Goal: Task Accomplishment & Management: Manage account settings

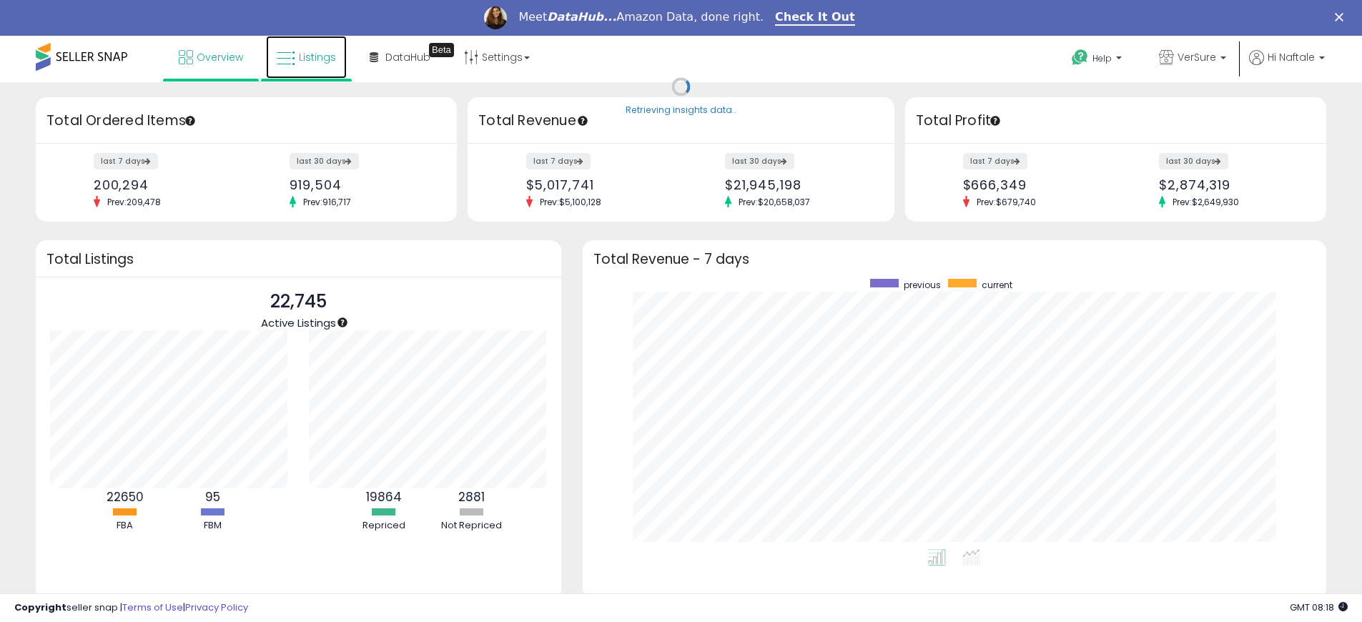
click at [307, 56] on span "Listings" at bounding box center [317, 57] width 37 height 14
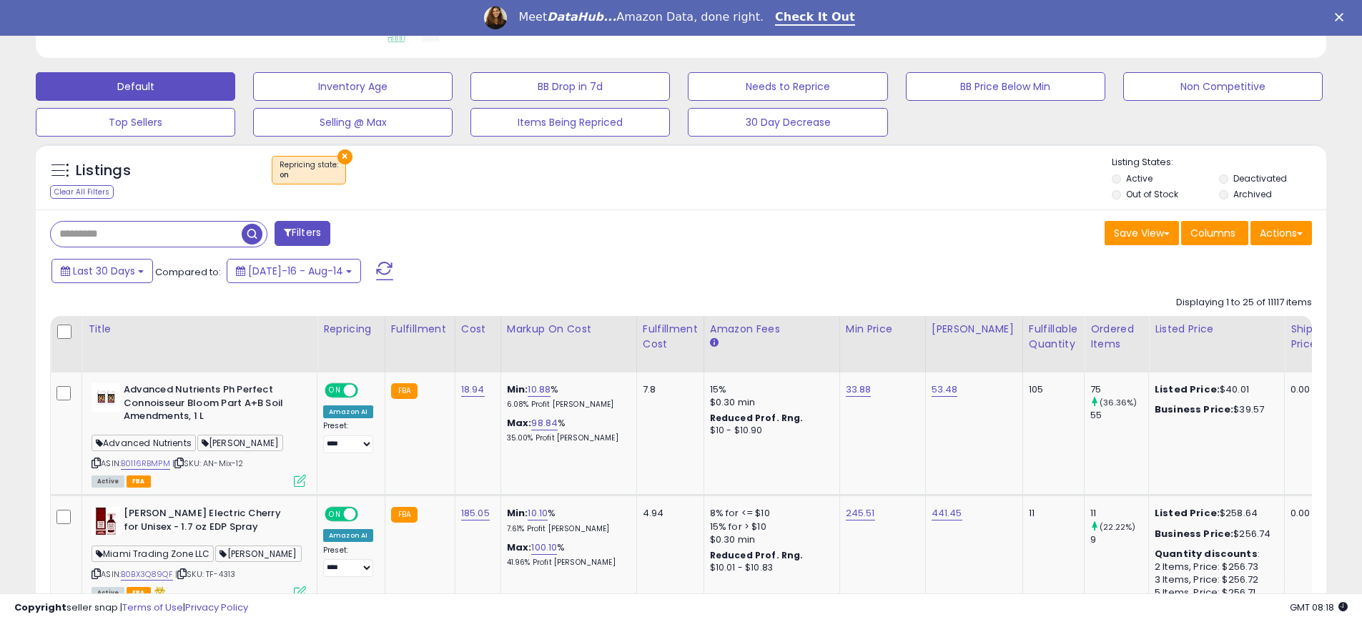
scroll to position [293, 749]
click at [1271, 230] on button "Actions" at bounding box center [1282, 233] width 62 height 24
click at [764, 225] on div "Save View Save As New View Update Current View Columns Actions Import Export Vi…" at bounding box center [1003, 235] width 642 height 28
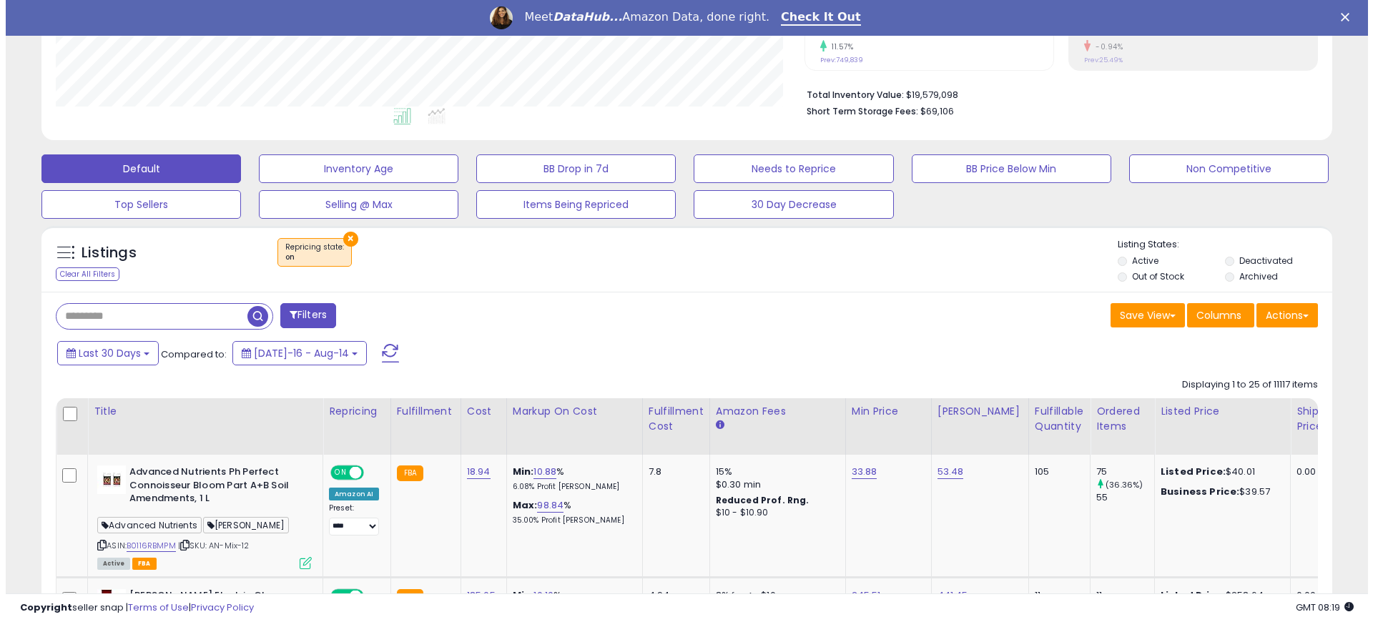
scroll to position [333, 0]
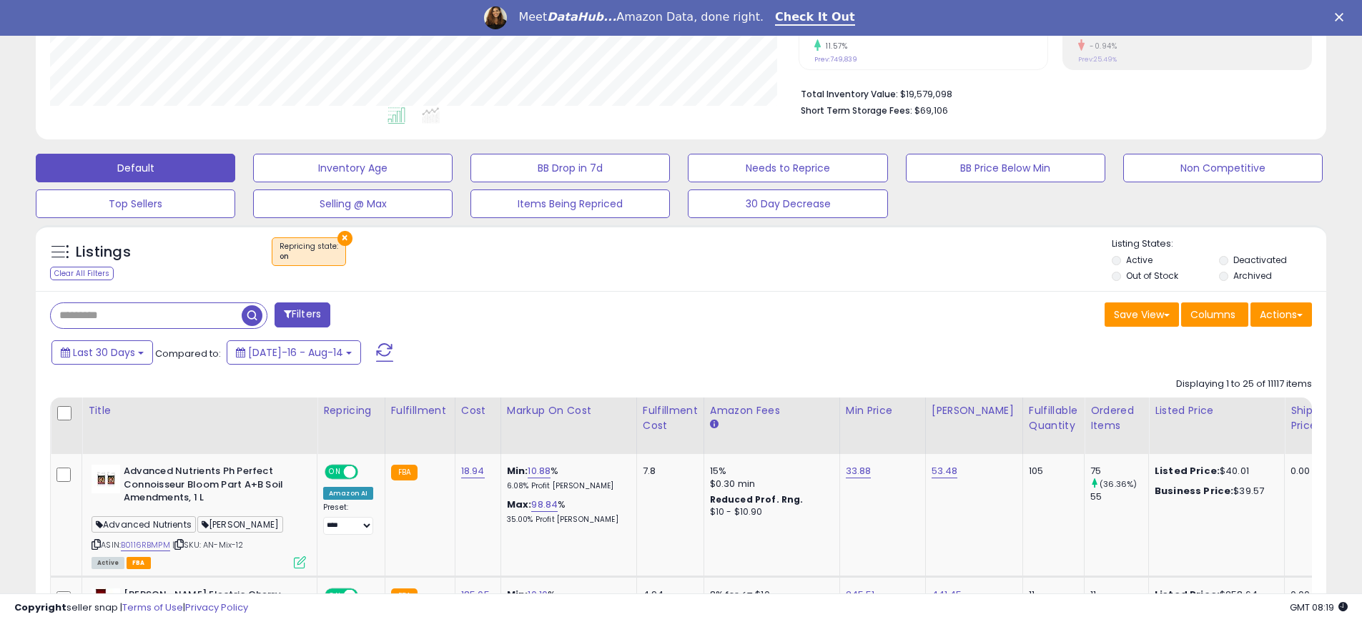
click at [313, 309] on button "Filters" at bounding box center [303, 315] width 56 height 25
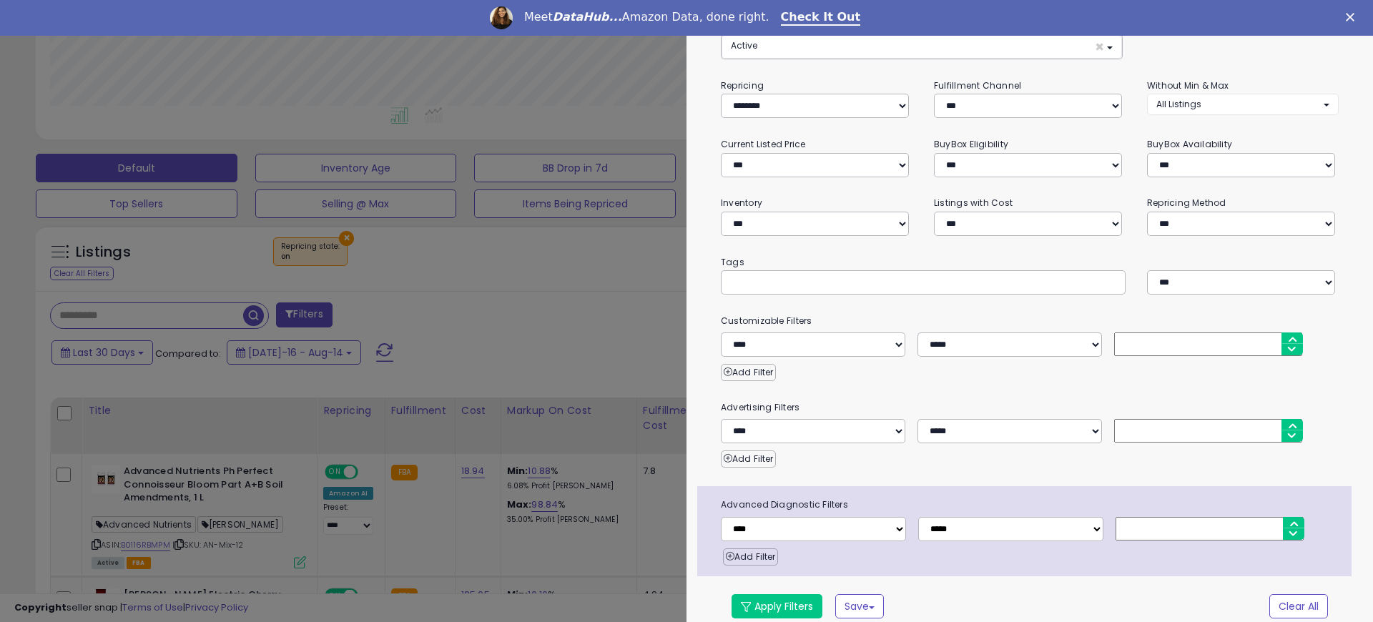
scroll to position [107, 0]
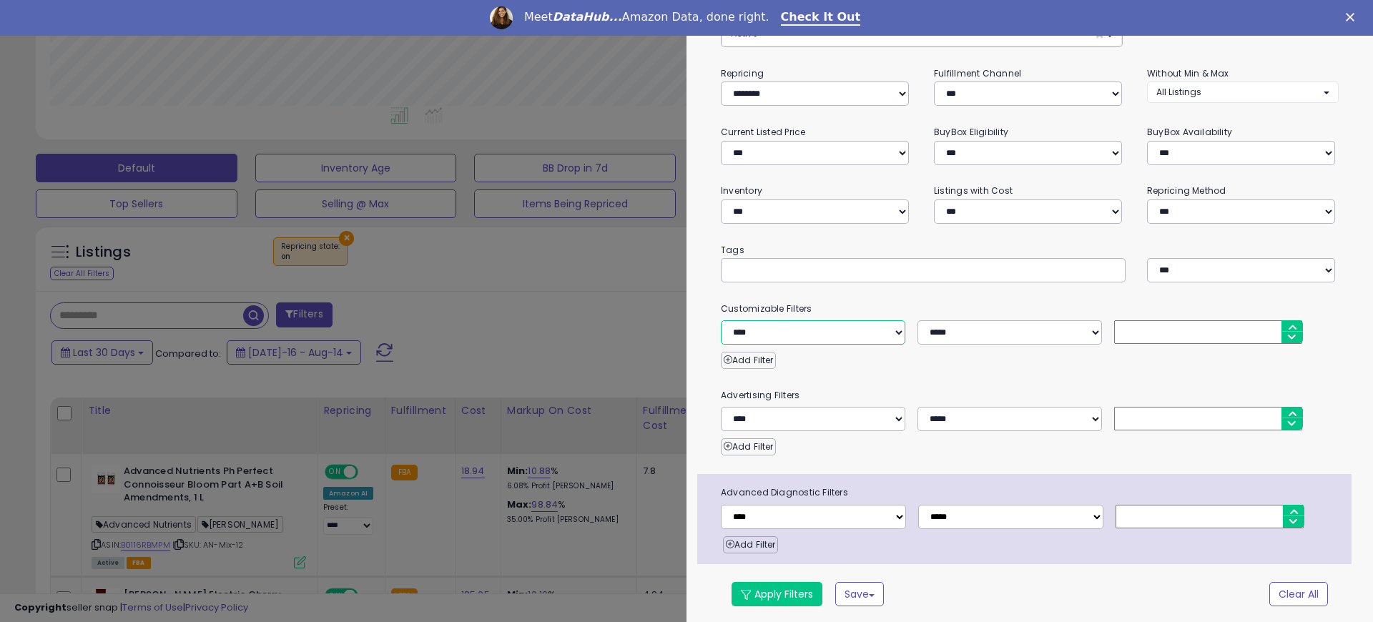
click at [799, 335] on select "**********" at bounding box center [813, 332] width 185 height 24
select select "*********"
click at [721, 320] on select "**********" at bounding box center [813, 332] width 185 height 24
click at [775, 595] on button "Apply Filters" at bounding box center [777, 594] width 91 height 24
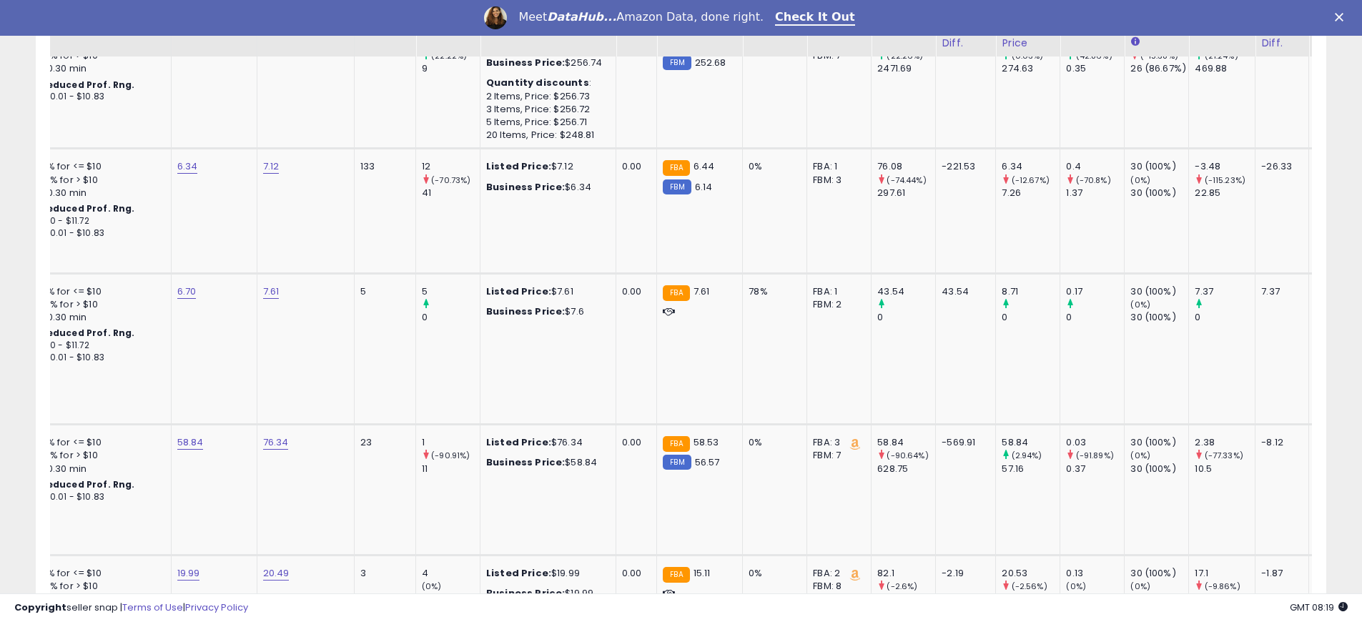
scroll to position [0, 0]
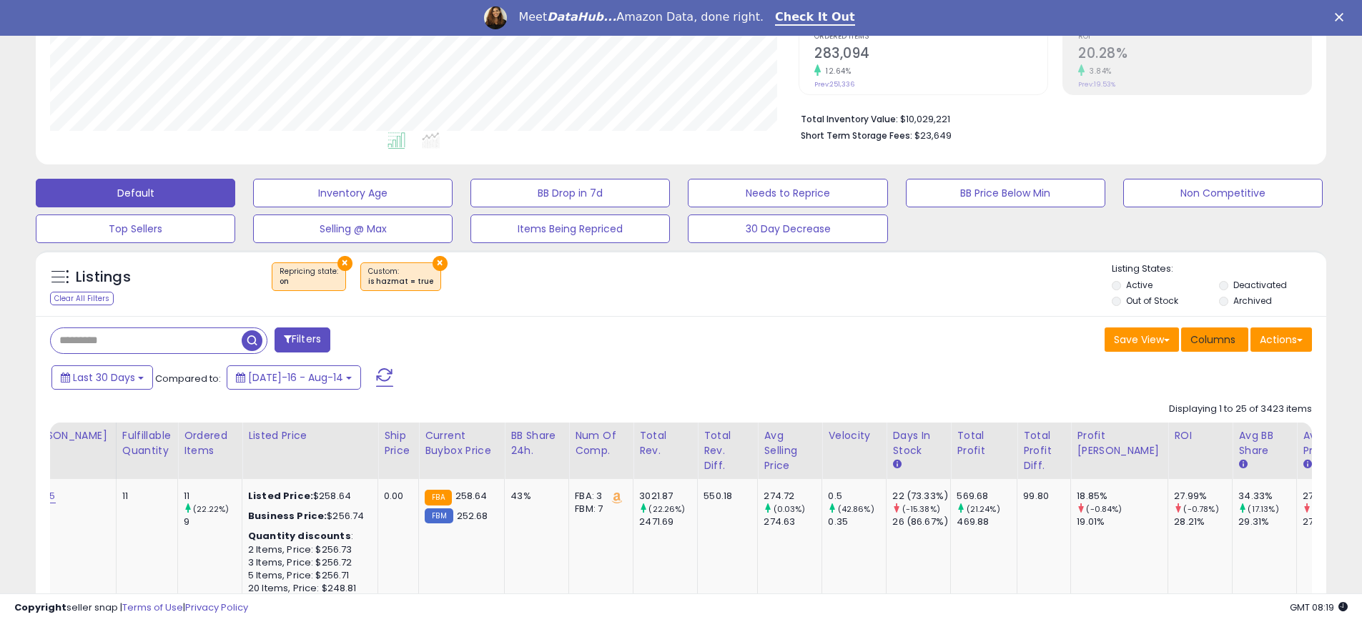
click at [1194, 343] on span "Columns" at bounding box center [1213, 340] width 45 height 14
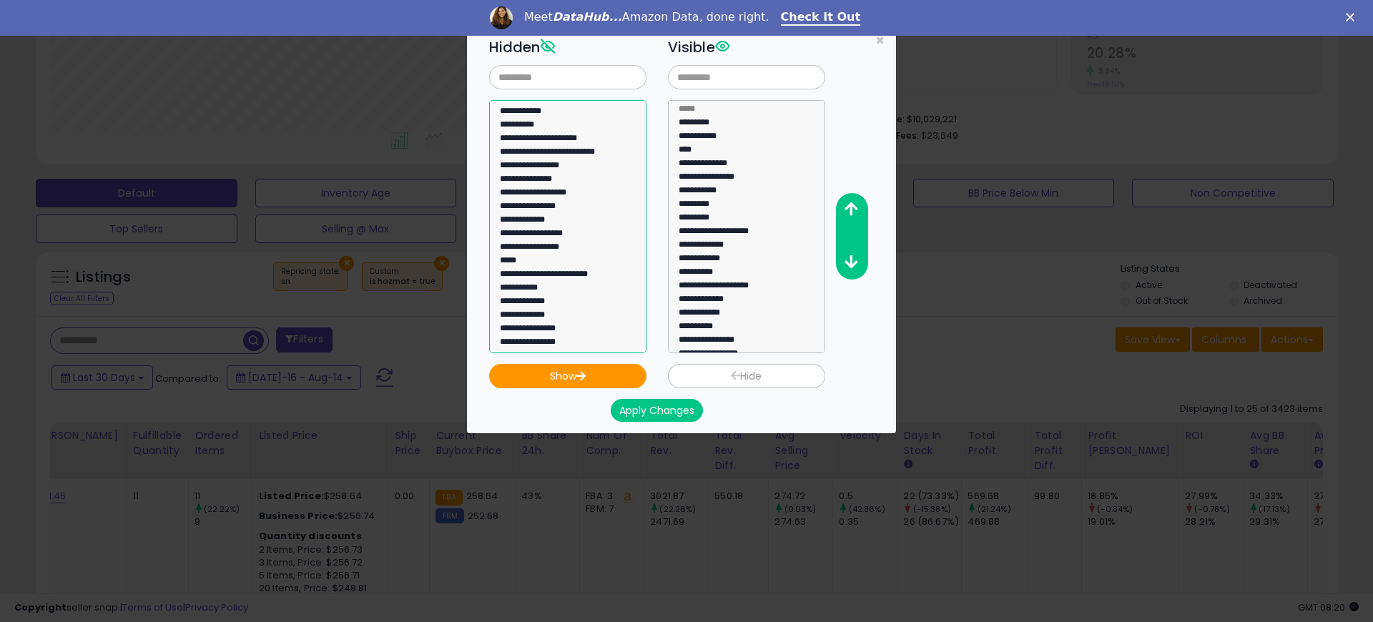
select select "**********"
click at [537, 220] on option "**********" at bounding box center [562, 222] width 128 height 14
click at [659, 409] on button "Apply Changes" at bounding box center [657, 410] width 92 height 23
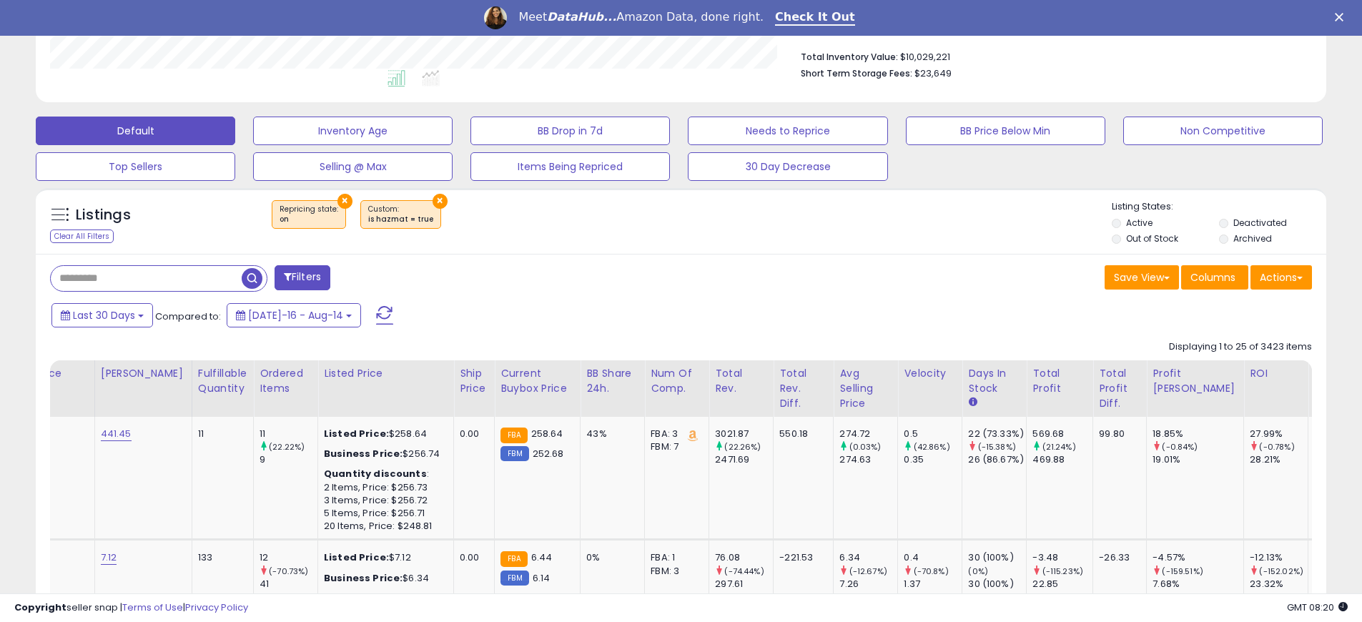
scroll to position [0, 907]
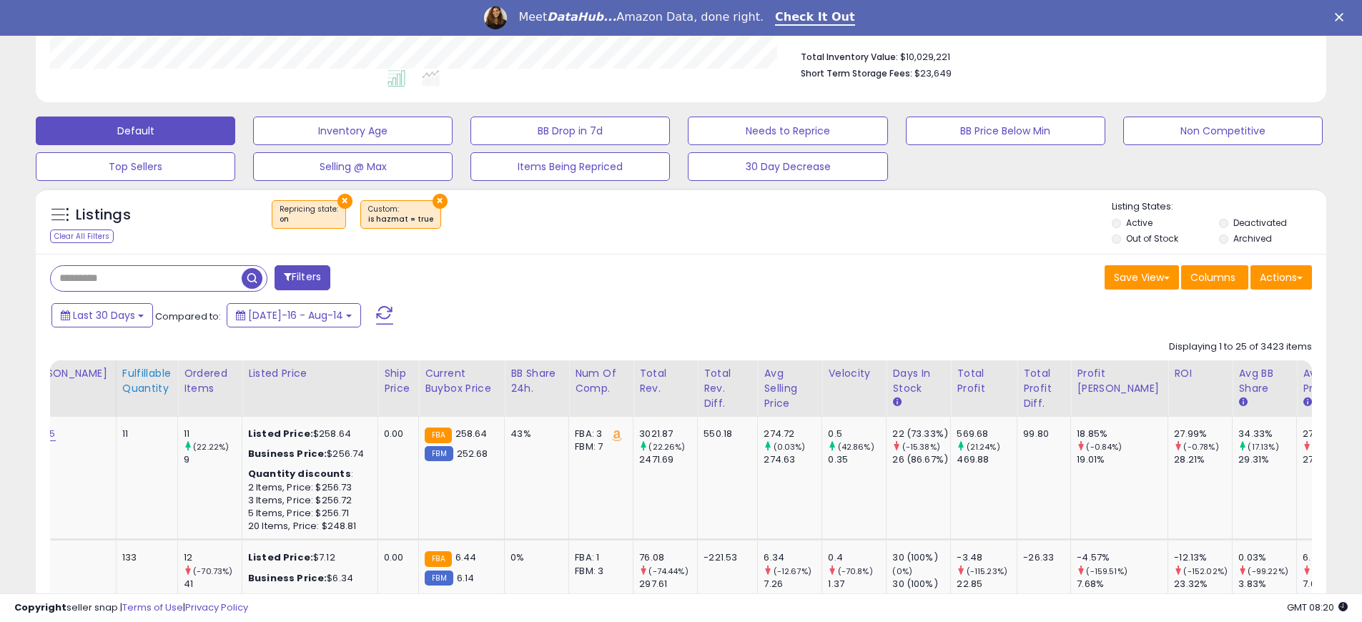
click at [145, 380] on div "Fulfillable Quantity" at bounding box center [146, 381] width 49 height 30
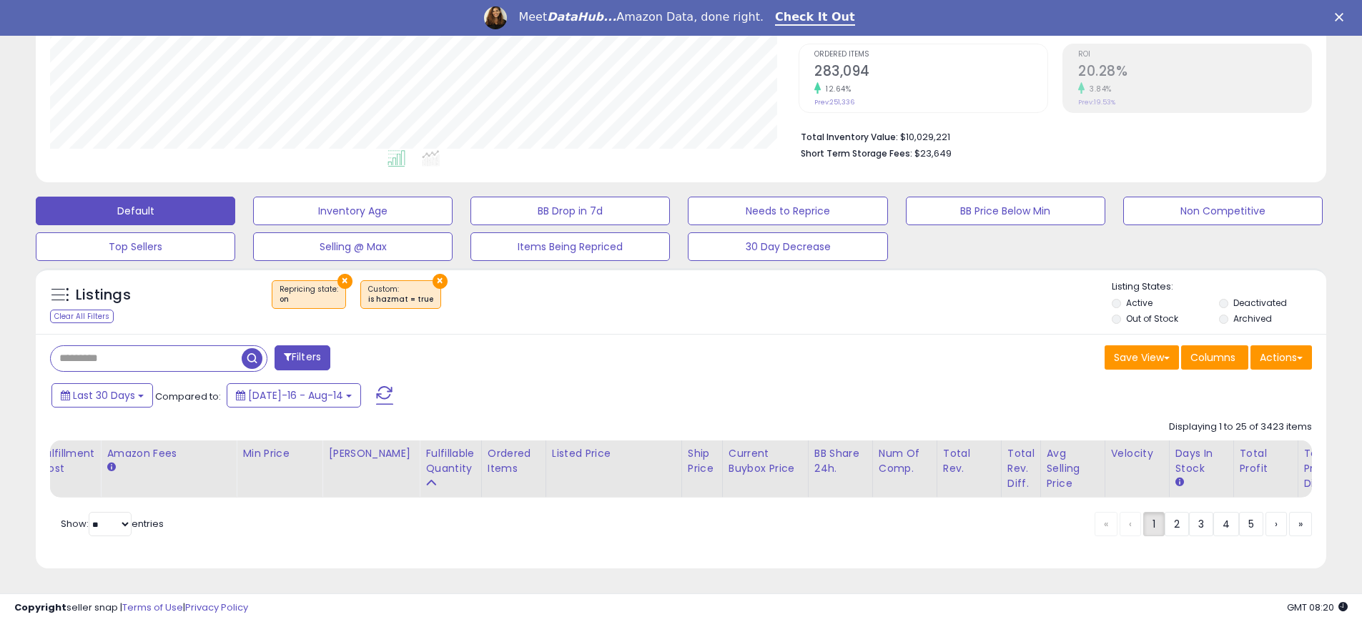
scroll to position [0, 390]
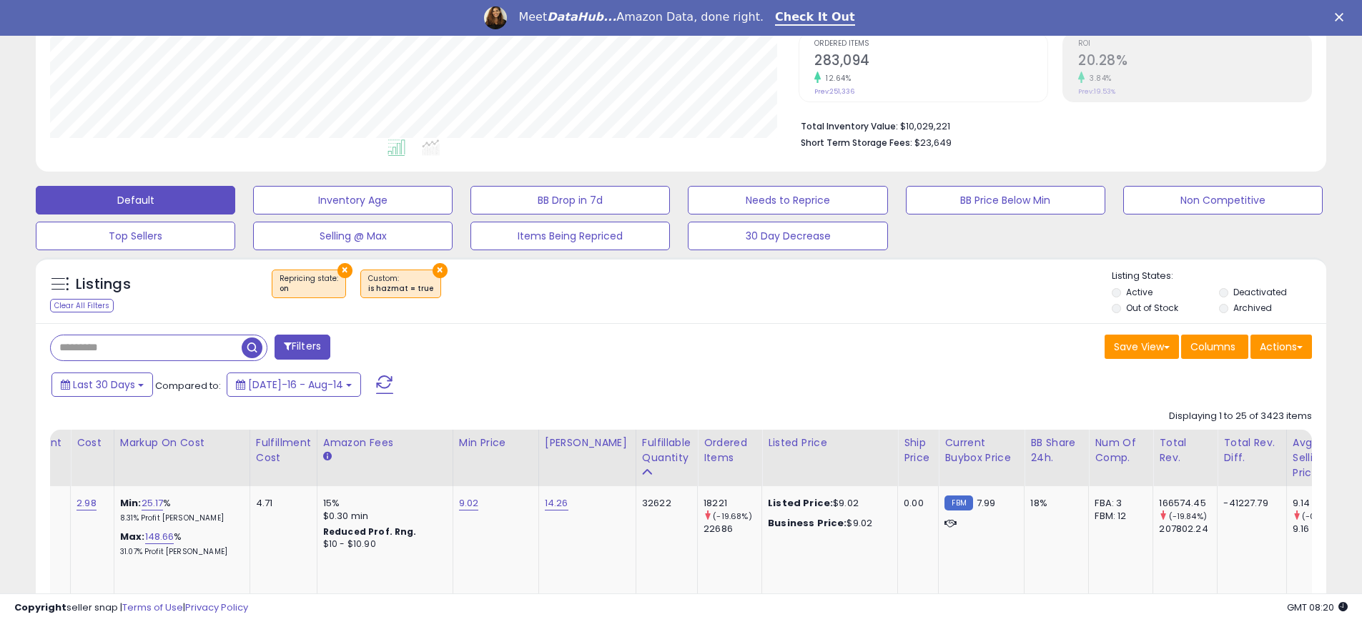
click at [615, 506] on td "14.26" at bounding box center [587, 541] width 97 height 110
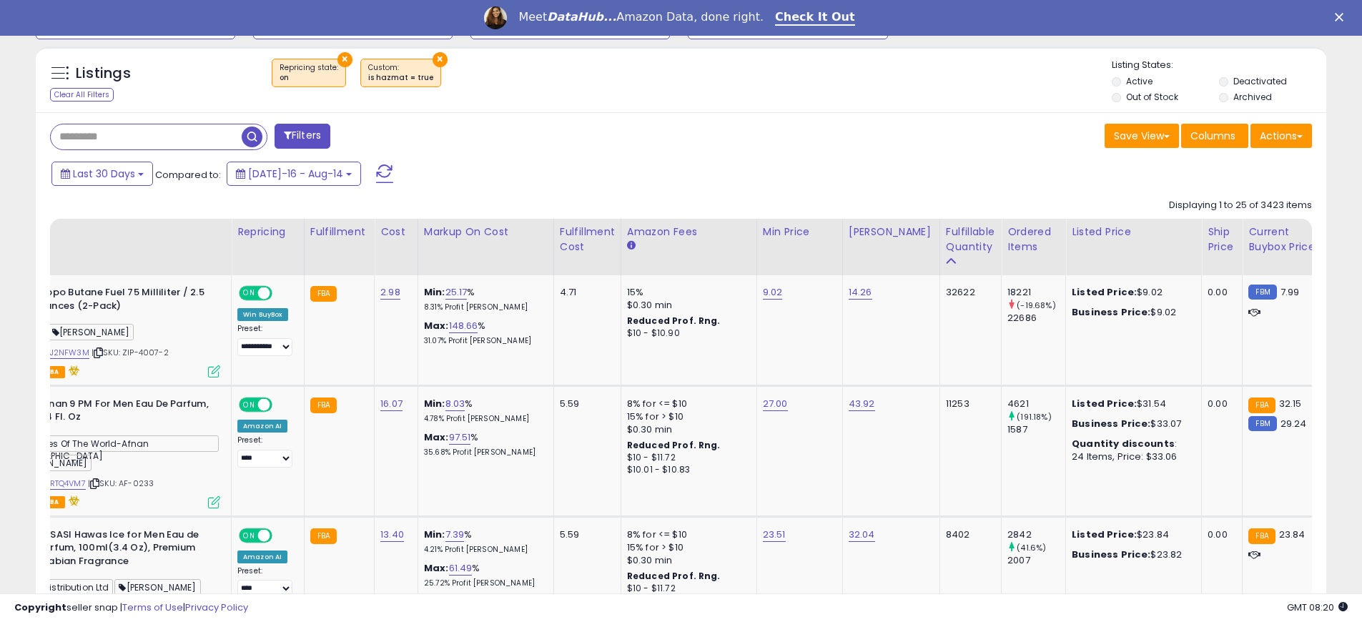
scroll to position [0, 0]
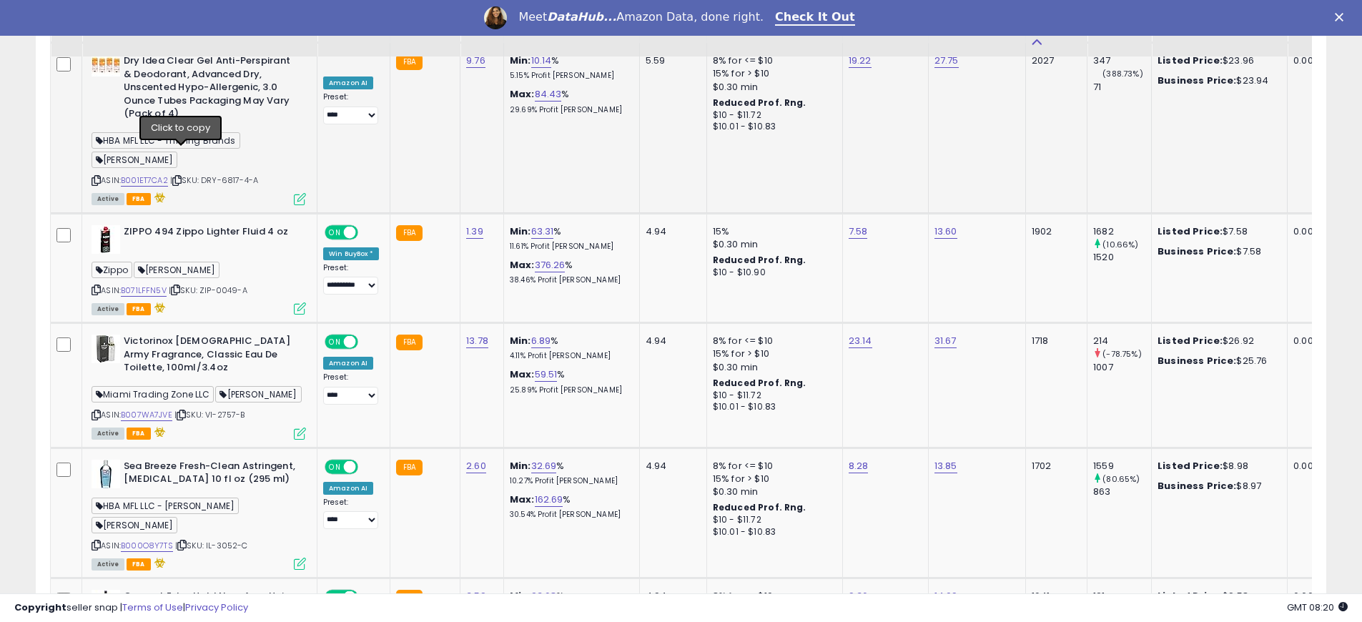
click at [181, 177] on icon at bounding box center [176, 181] width 9 height 8
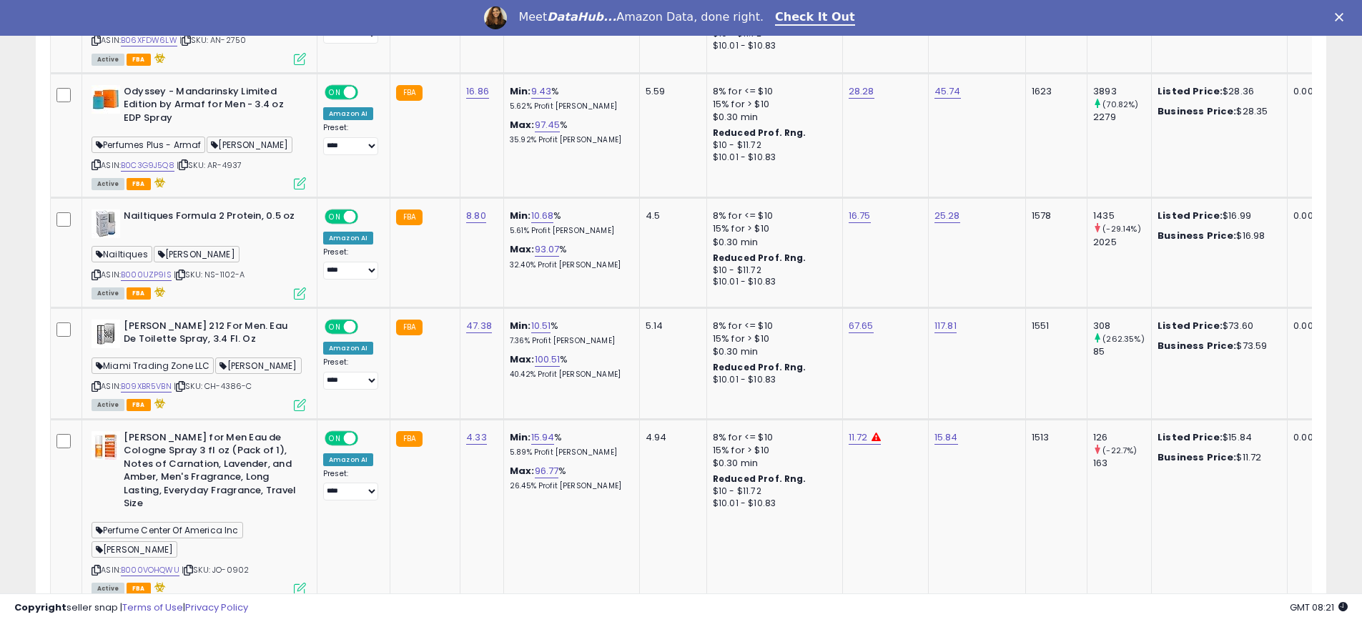
scroll to position [3522, 0]
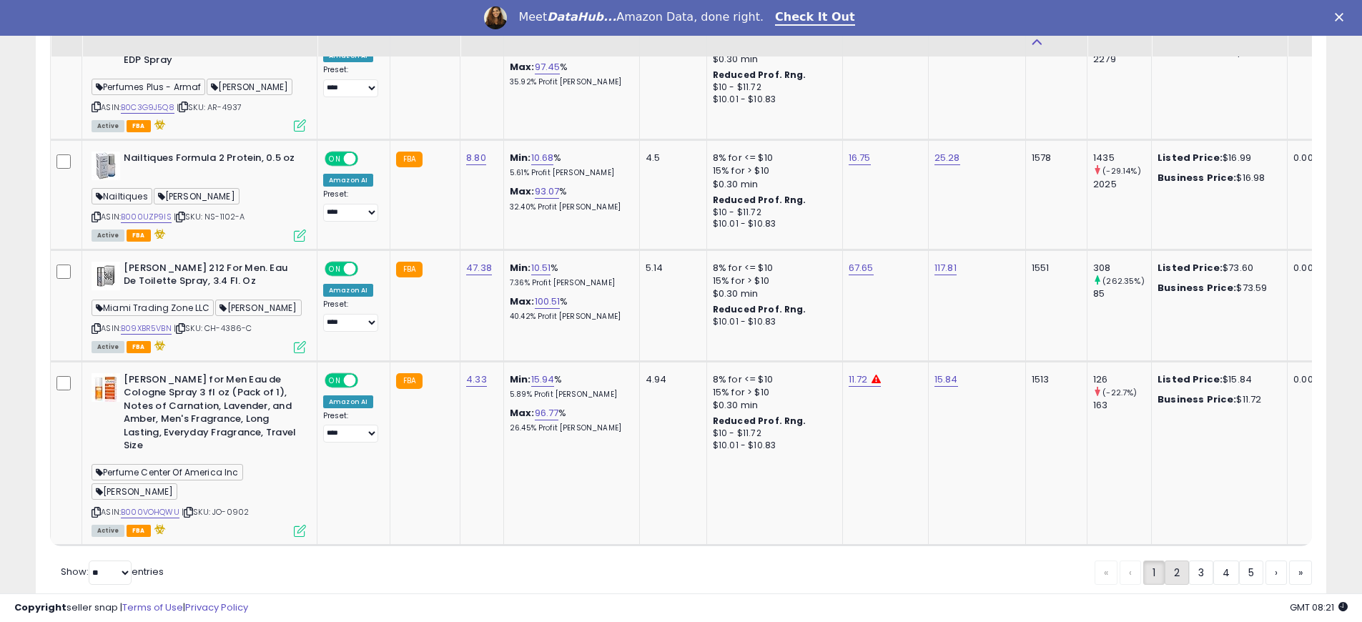
click at [1171, 561] on link "2" at bounding box center [1177, 573] width 24 height 24
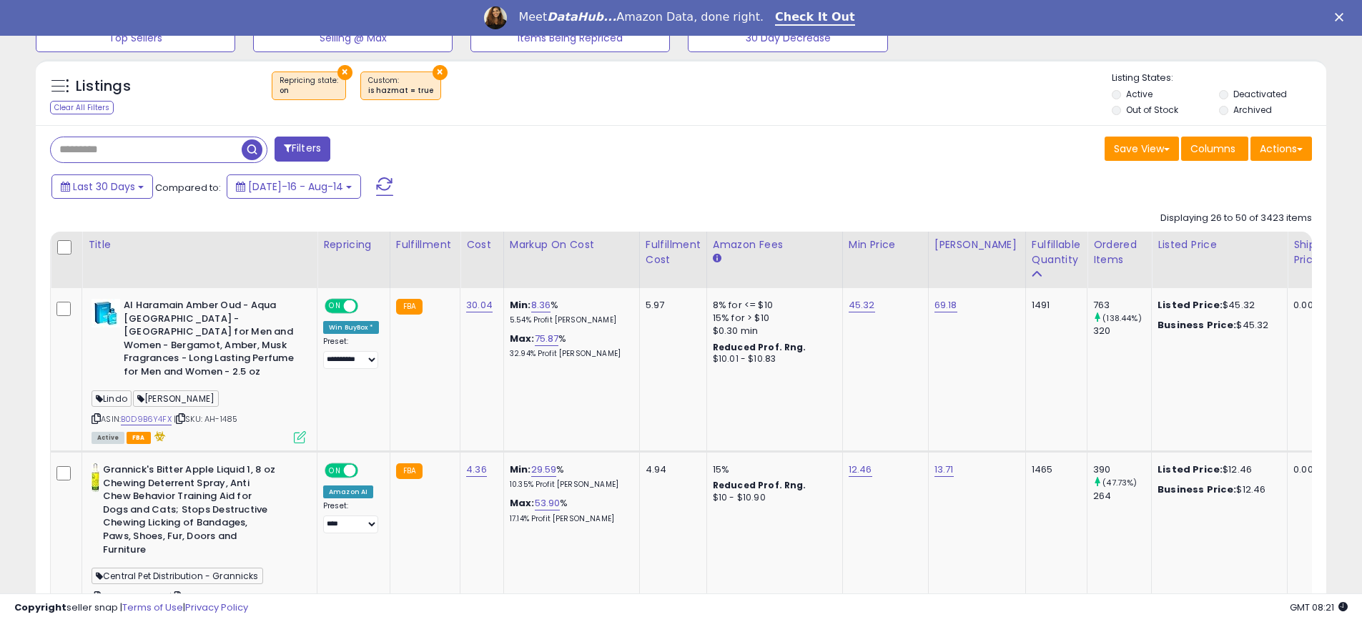
scroll to position [618, 0]
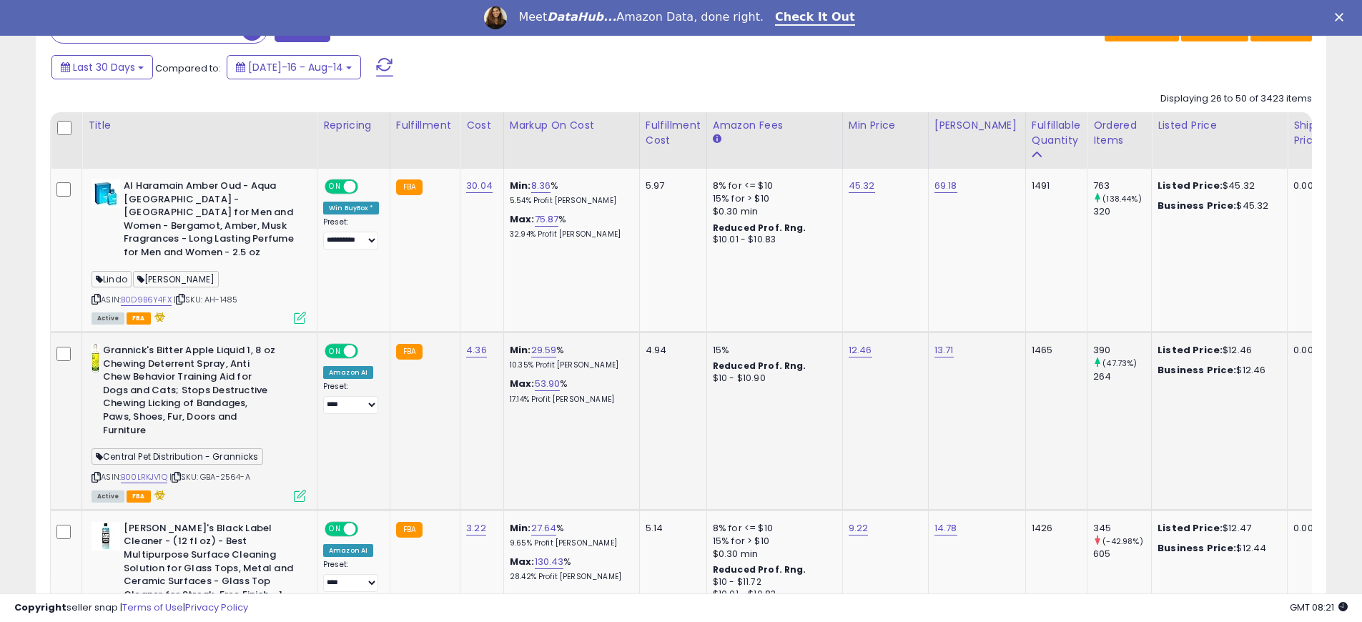
click at [235, 471] on span "| SKU: GBA-2564-A" at bounding box center [210, 476] width 81 height 11
click at [180, 473] on icon at bounding box center [176, 477] width 9 height 8
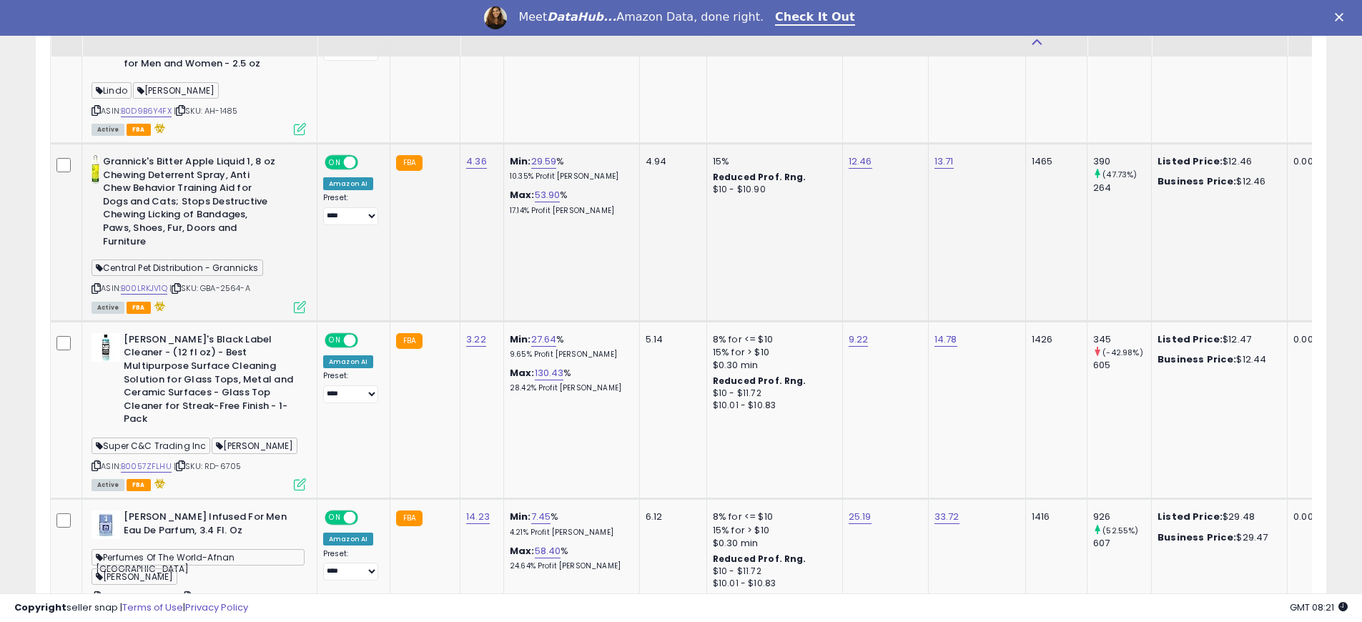
scroll to position [808, 0]
click at [92, 461] on icon at bounding box center [96, 465] width 9 height 8
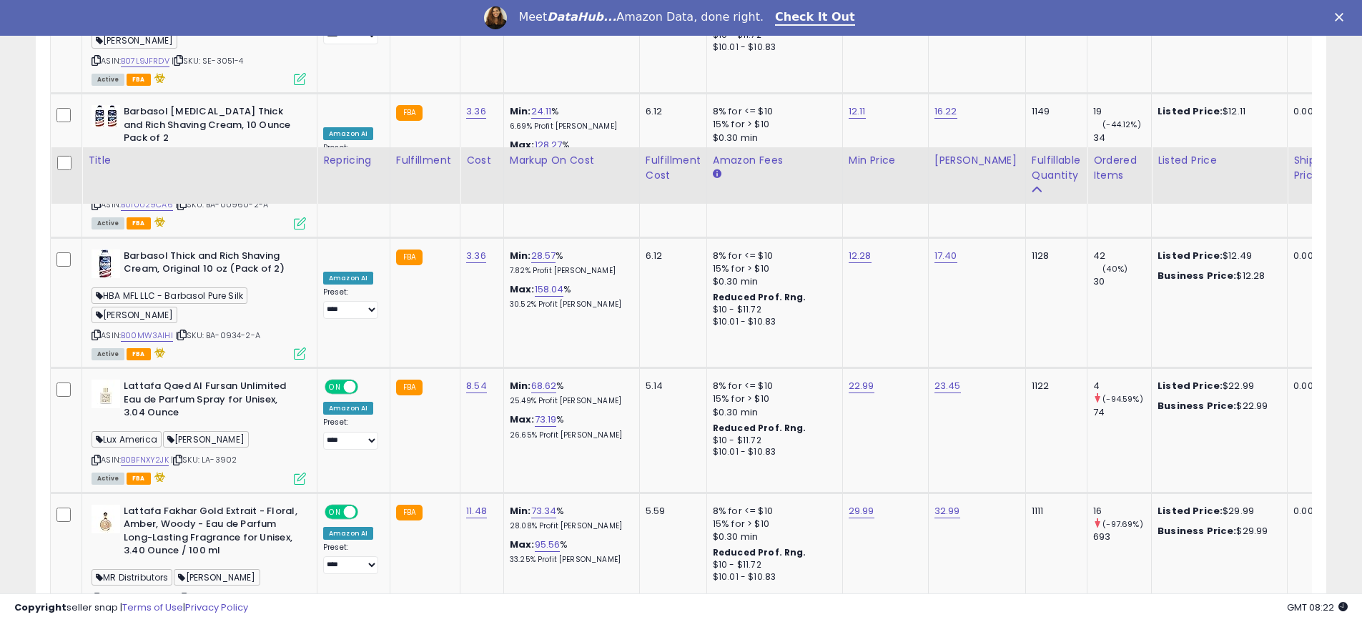
scroll to position [3623, 0]
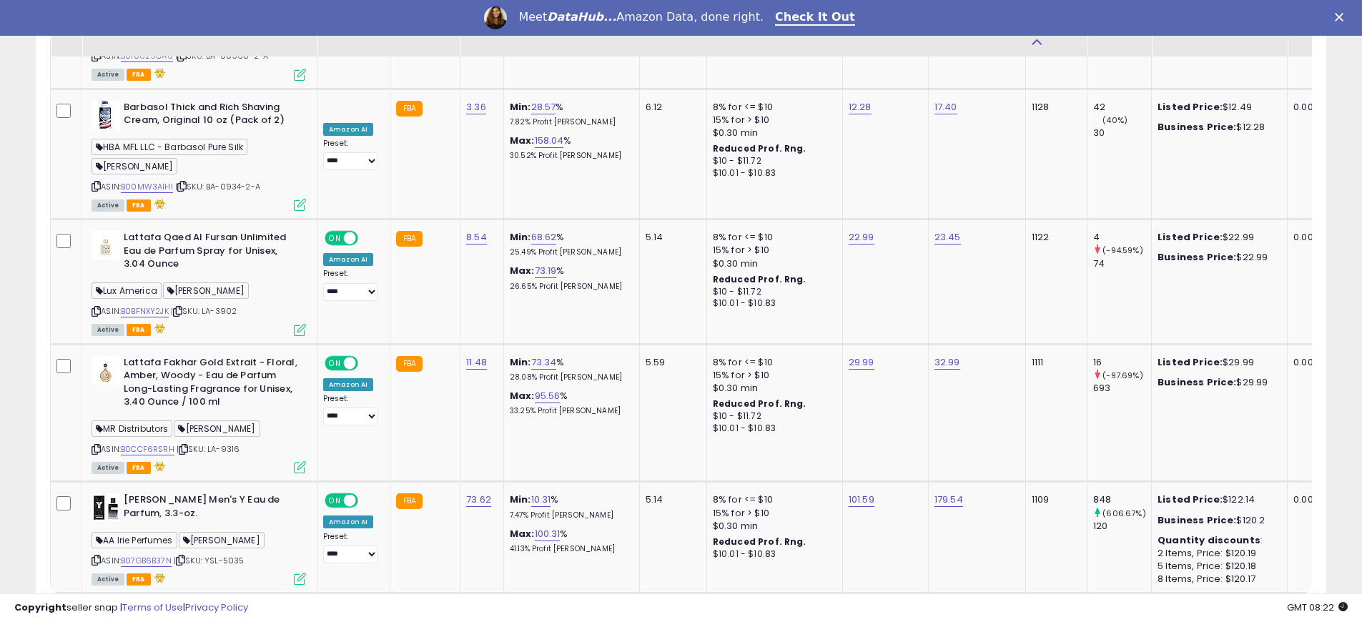
click at [1200, 609] on link "3" at bounding box center [1201, 621] width 24 height 24
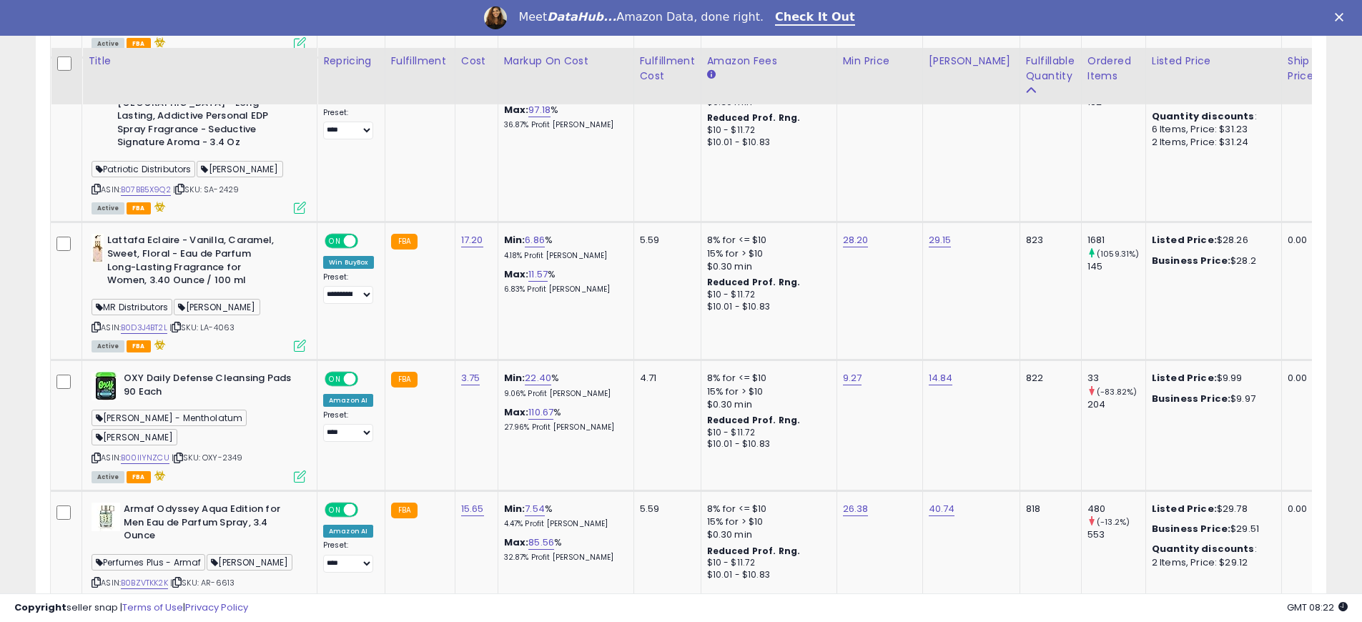
scroll to position [3419, 0]
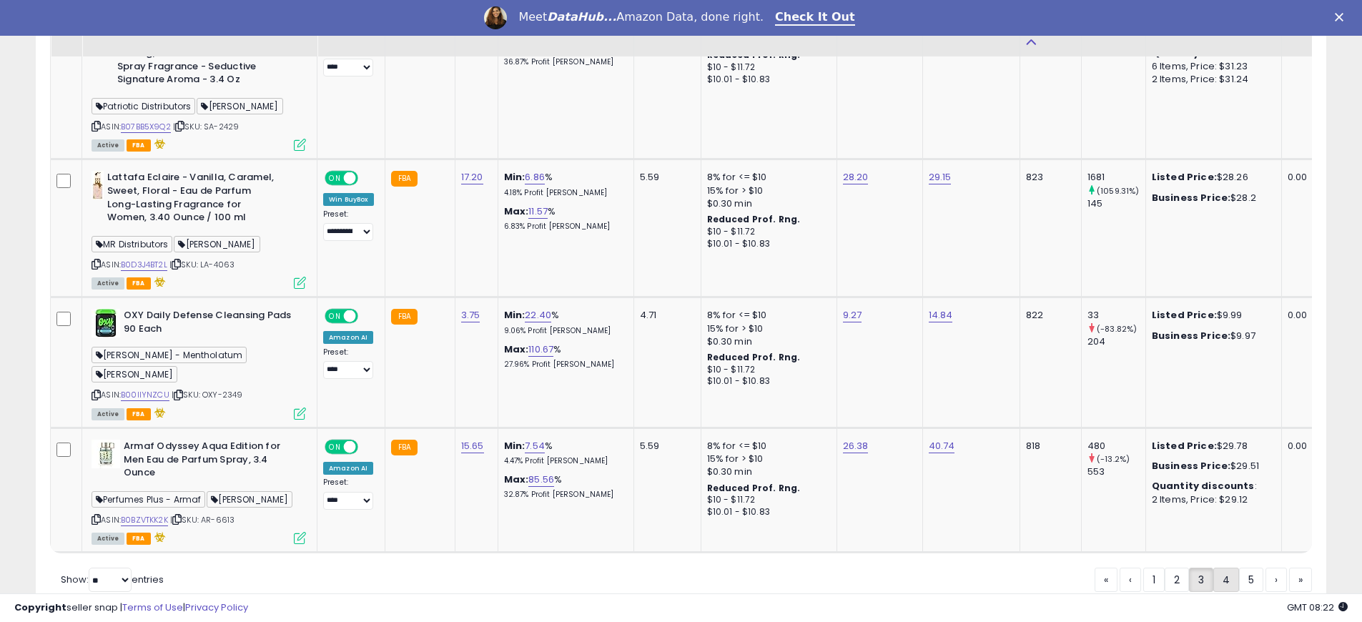
click at [1229, 568] on link "4" at bounding box center [1227, 580] width 26 height 24
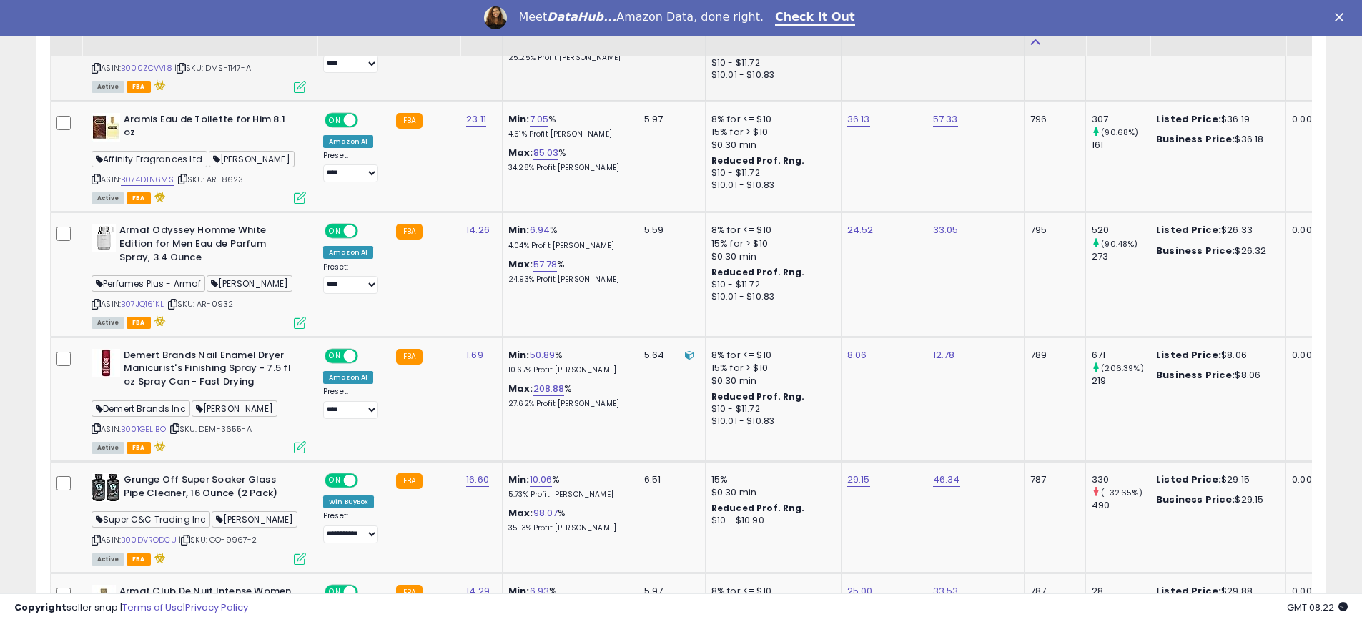
scroll to position [800, 0]
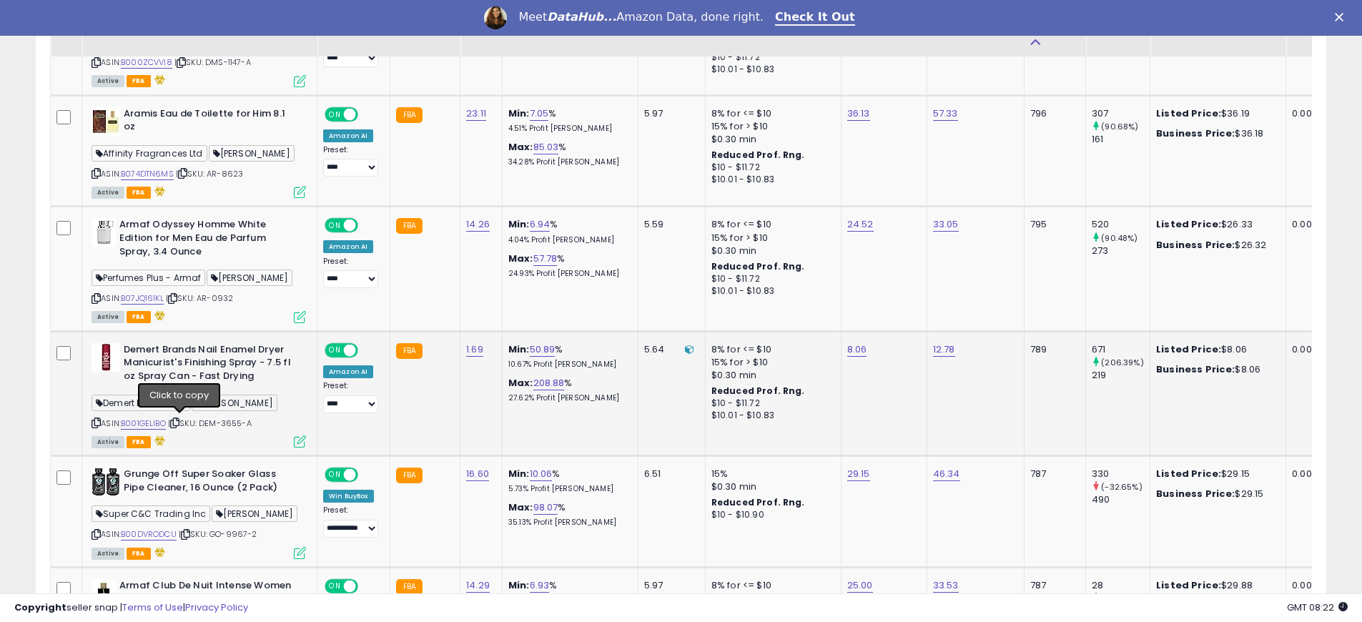
click at [180, 423] on icon at bounding box center [174, 423] width 9 height 8
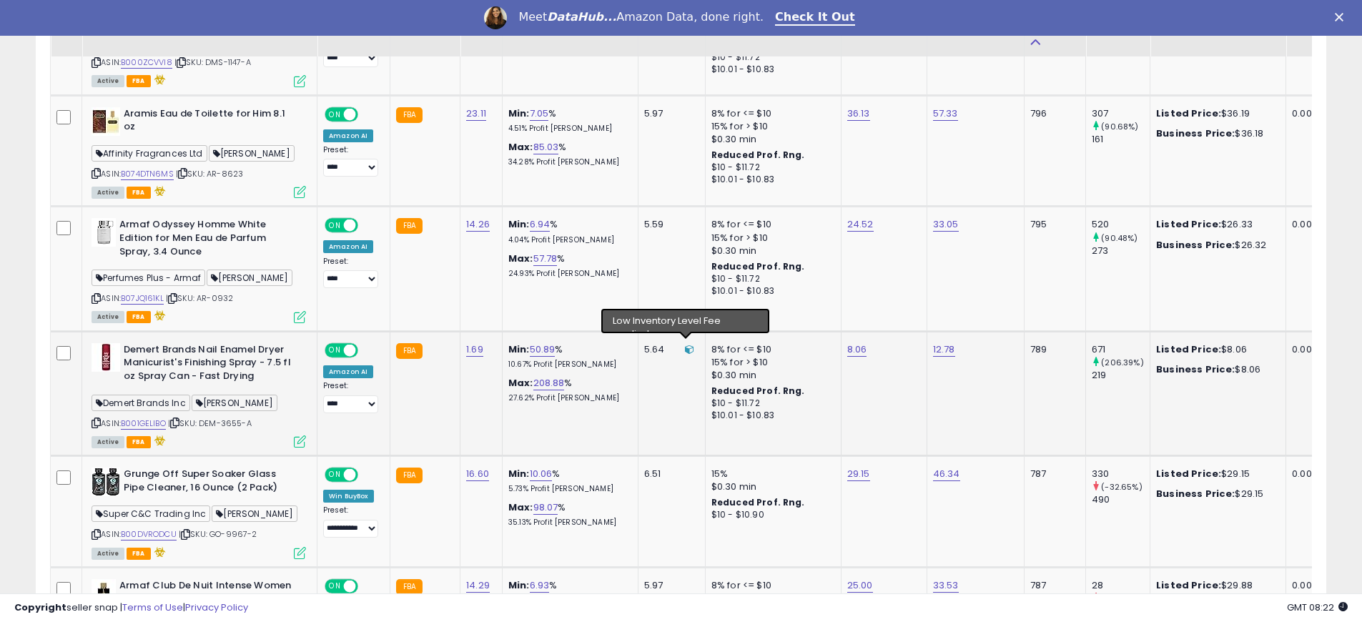
drag, startPoint x: 687, startPoint y: 348, endPoint x: 684, endPoint y: 378, distance: 30.3
click at [684, 378] on td "5.64" at bounding box center [671, 393] width 67 height 124
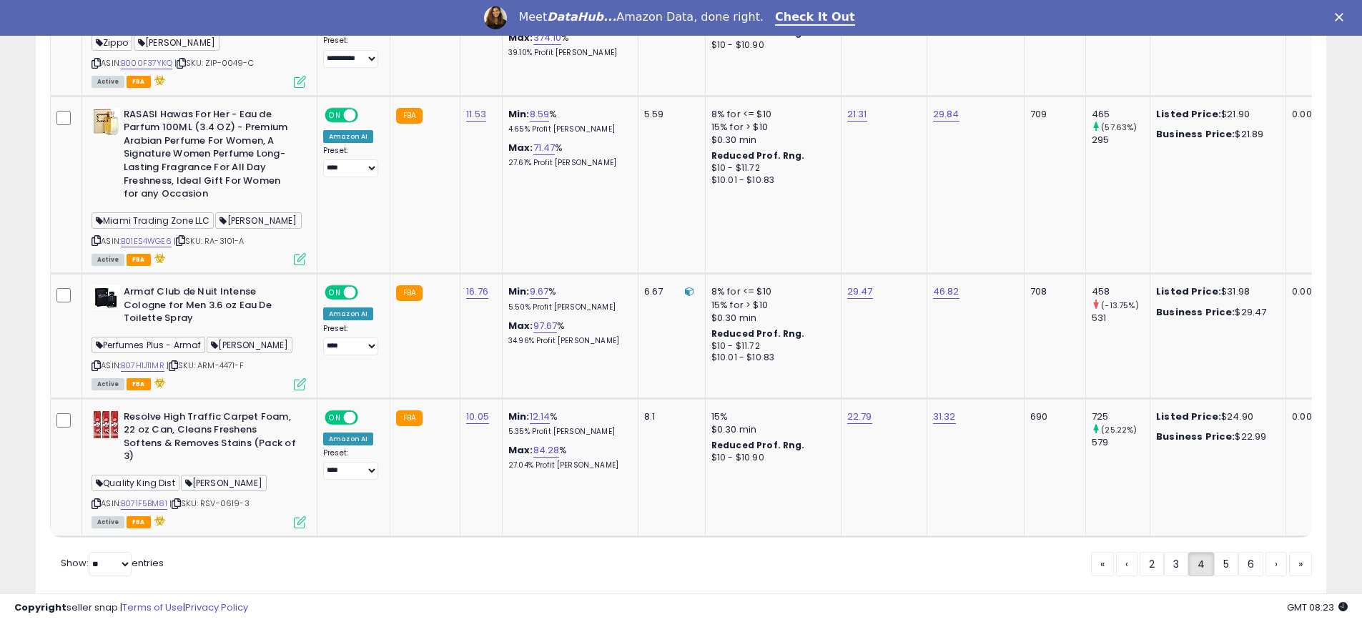
scroll to position [3437, 0]
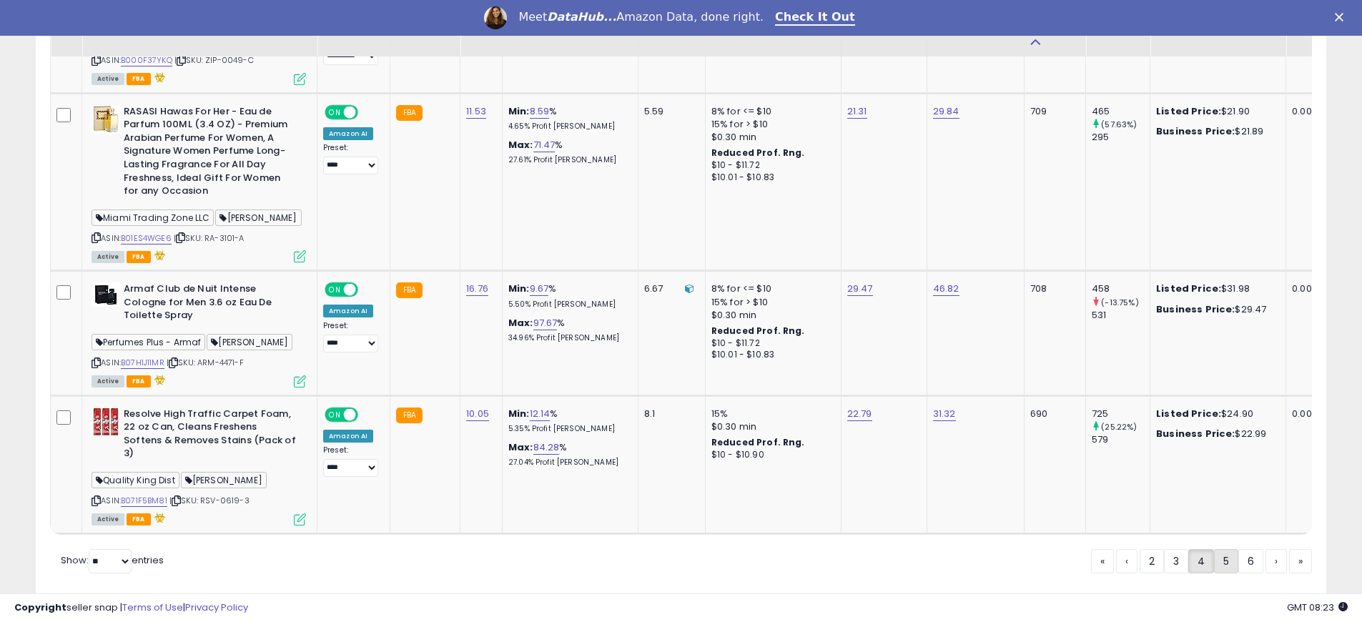
click at [1214, 549] on link "5" at bounding box center [1226, 561] width 24 height 24
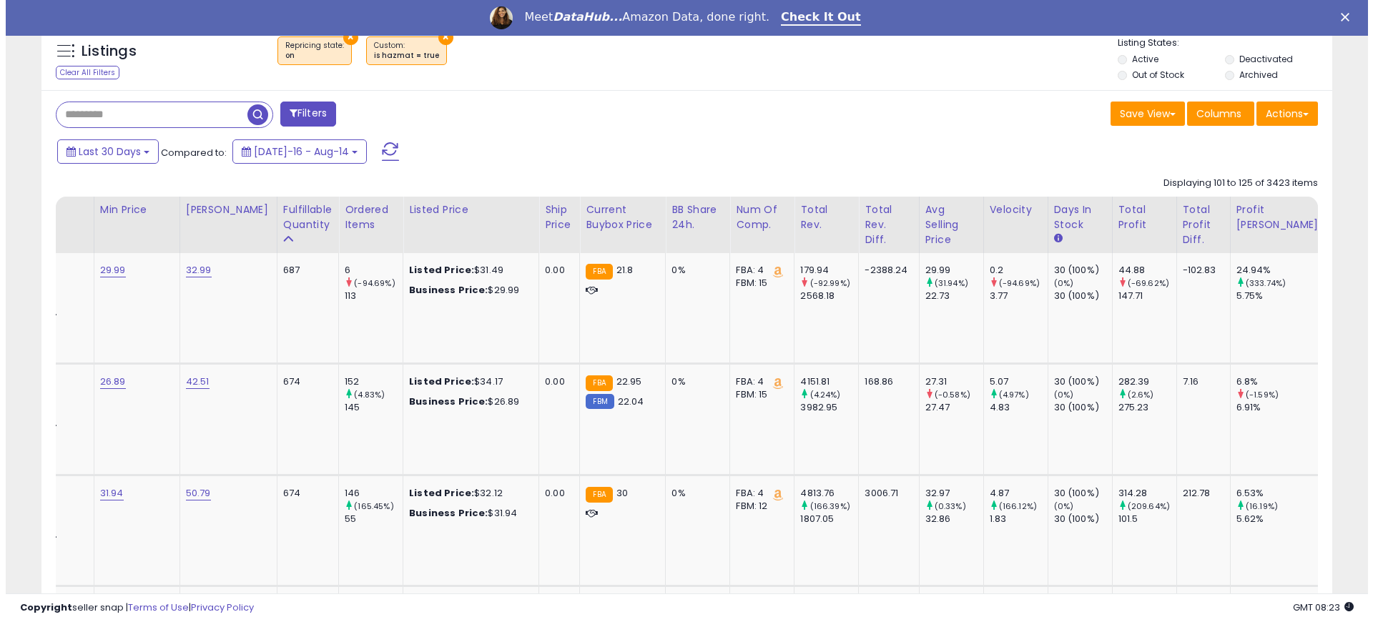
scroll to position [0, 753]
click at [1214, 110] on span "Columns" at bounding box center [1213, 114] width 45 height 14
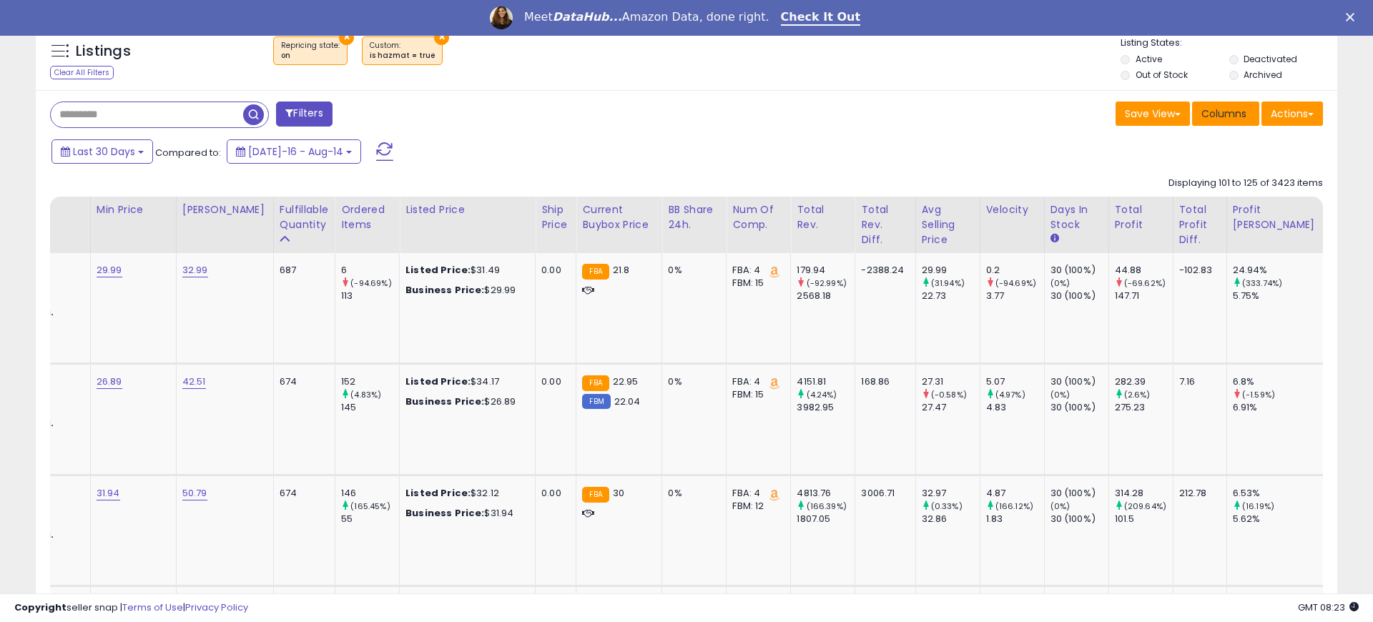
scroll to position [293, 755]
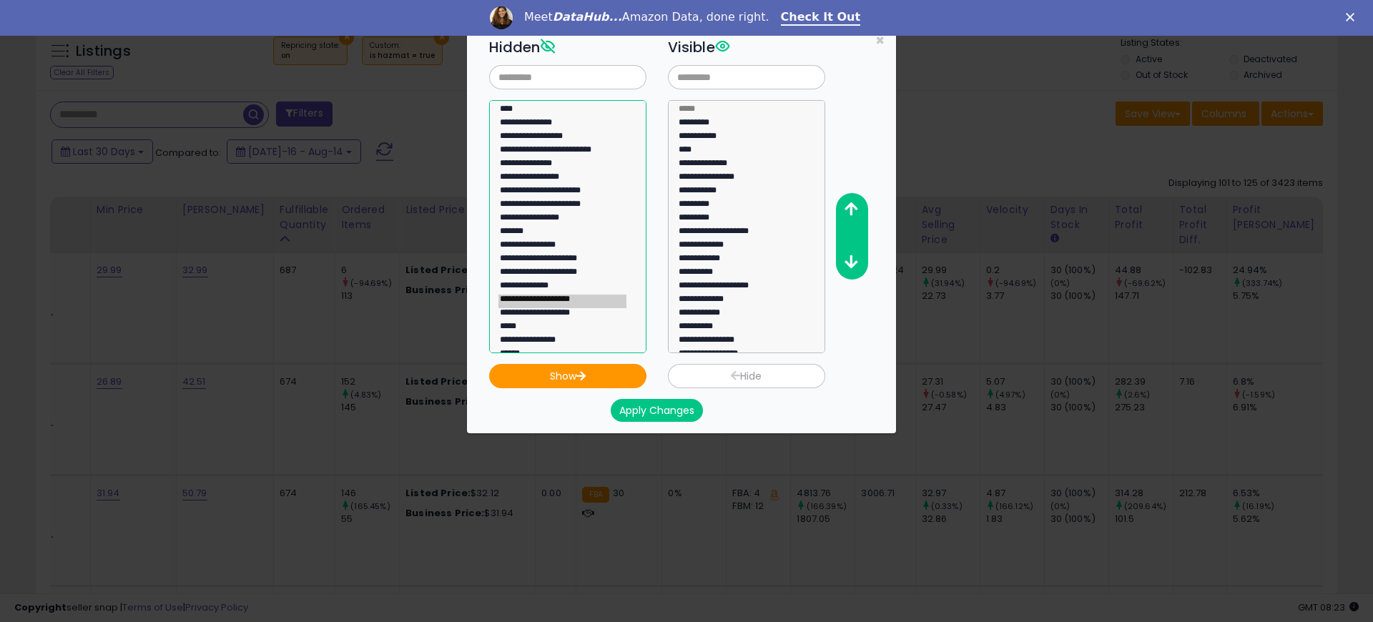
click at [588, 303] on option "**********" at bounding box center [562, 302] width 128 height 14
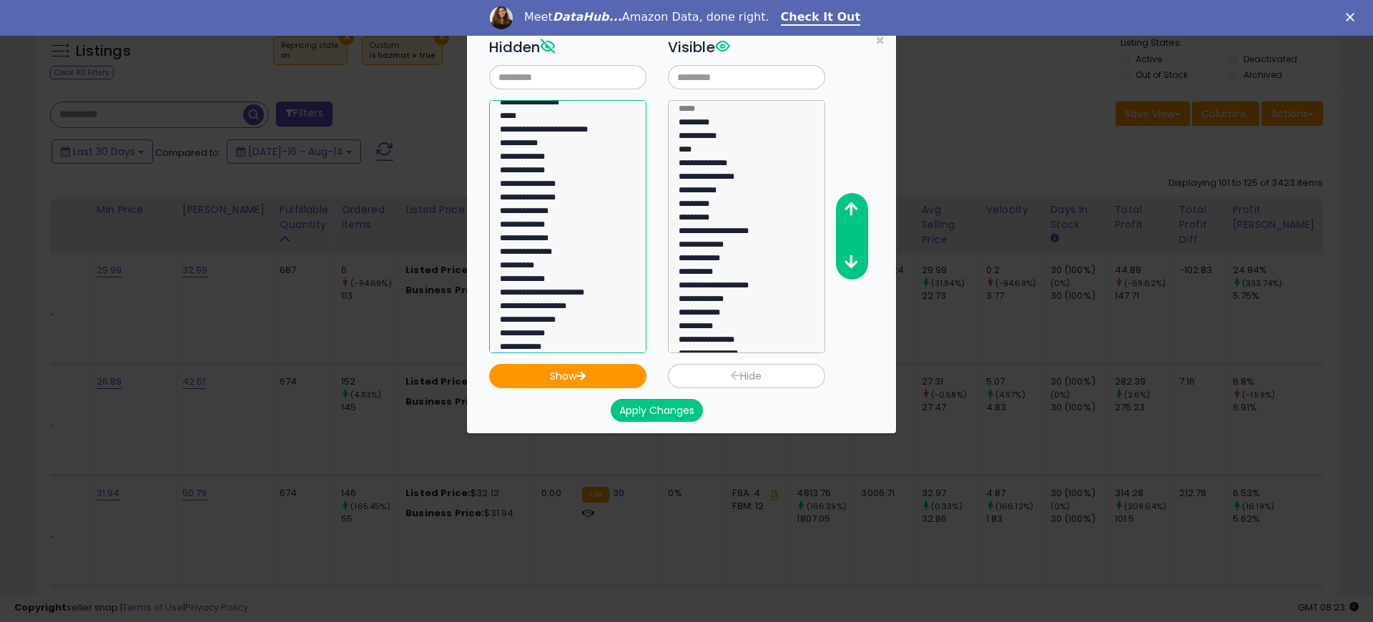
select select "**********"
click at [576, 270] on option "**********" at bounding box center [562, 268] width 128 height 14
click at [586, 364] on button "Show" at bounding box center [567, 376] width 157 height 24
select select
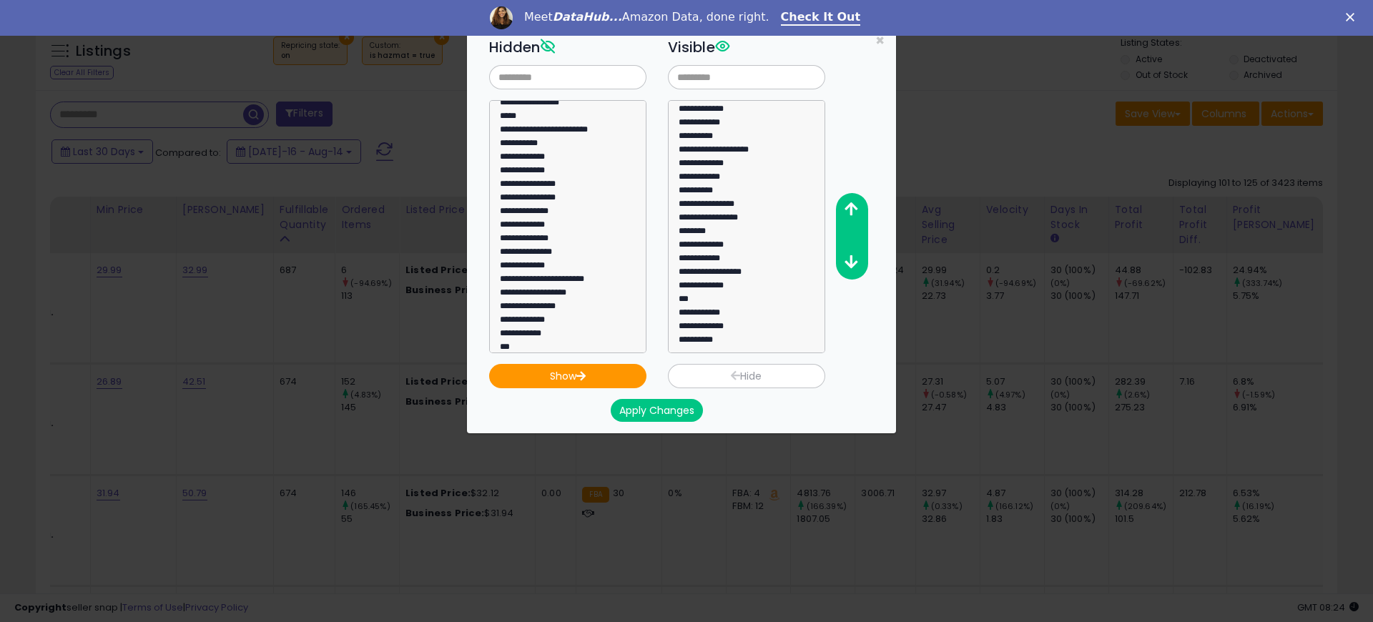
click at [672, 416] on button "Apply Changes" at bounding box center [657, 410] width 92 height 23
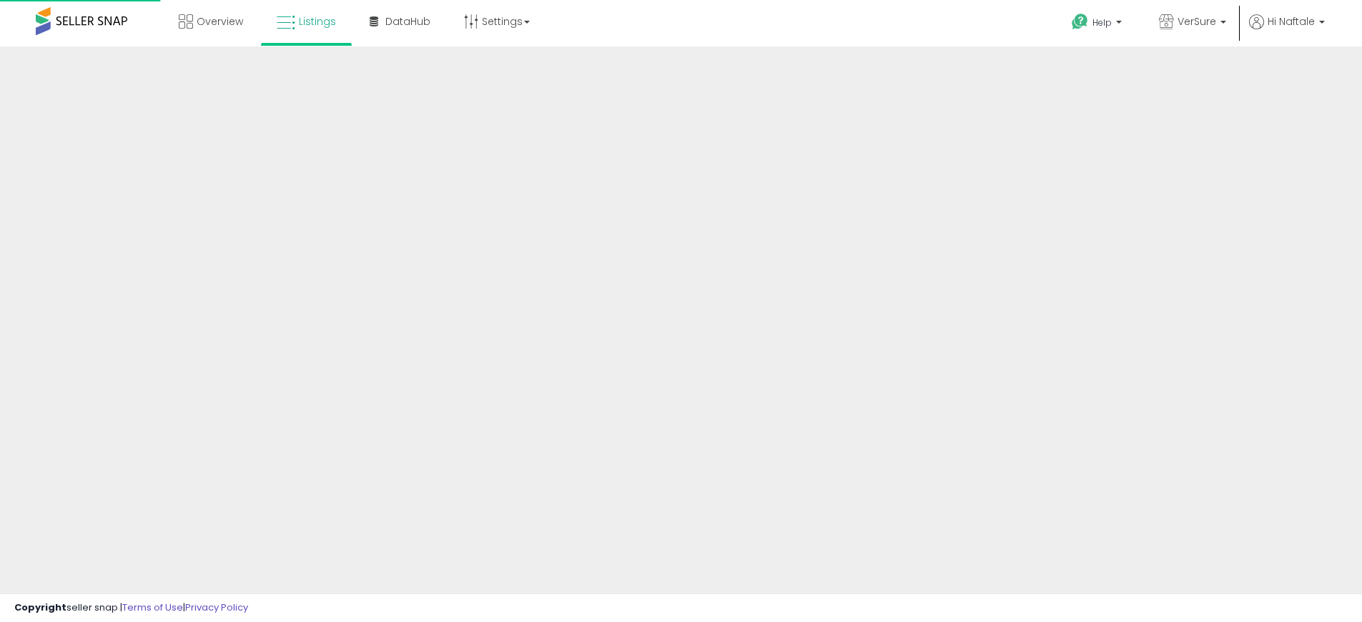
click at [922, 587] on div at bounding box center [681, 343] width 1362 height 594
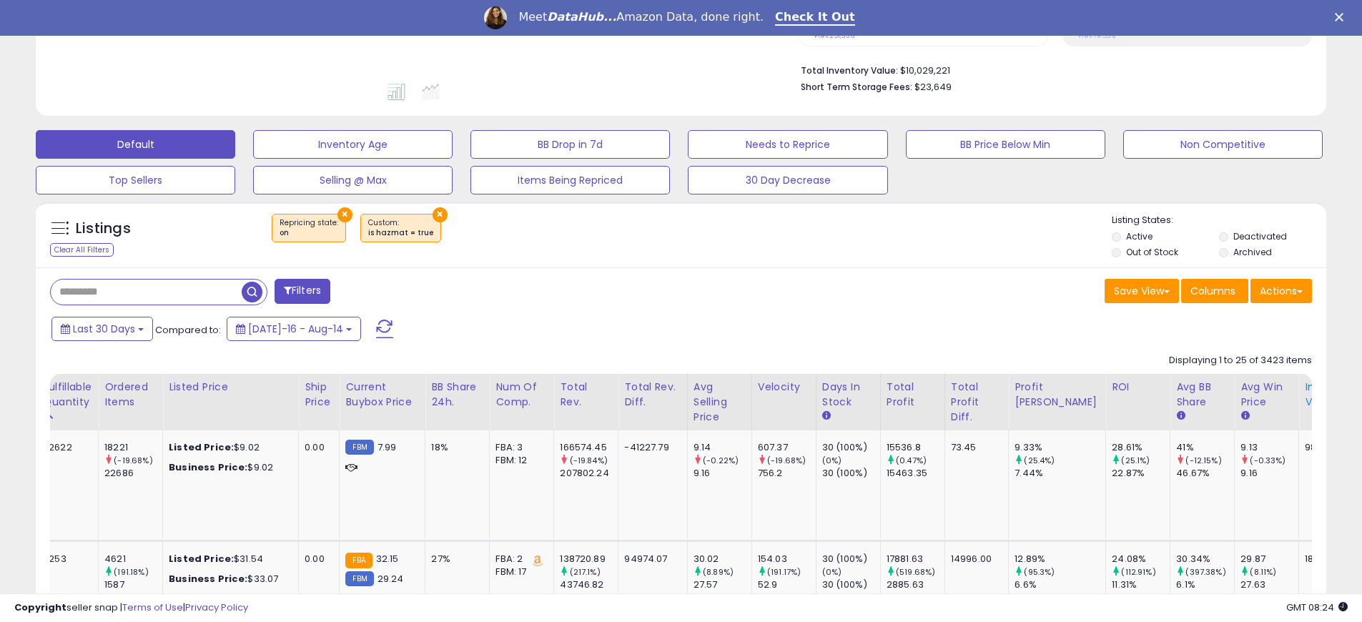
click at [1305, 402] on div "Inv. value" at bounding box center [1330, 395] width 51 height 30
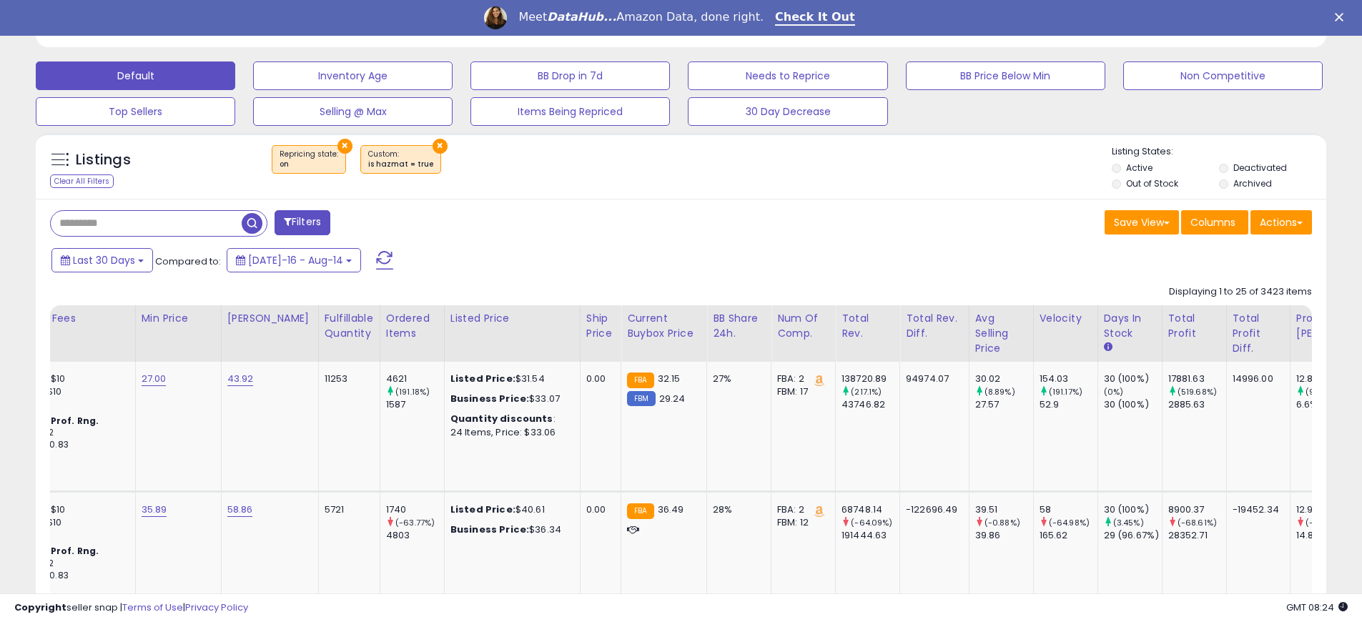
scroll to position [0, 888]
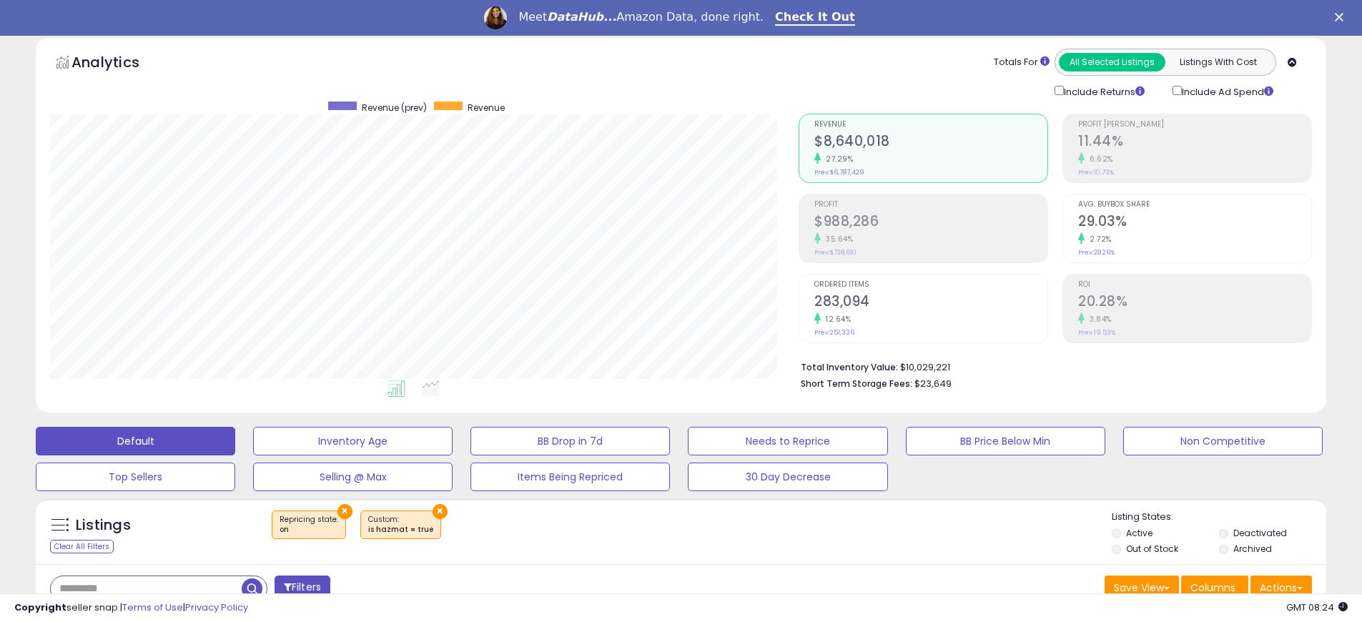
click at [433, 512] on button "×" at bounding box center [440, 511] width 15 height 15
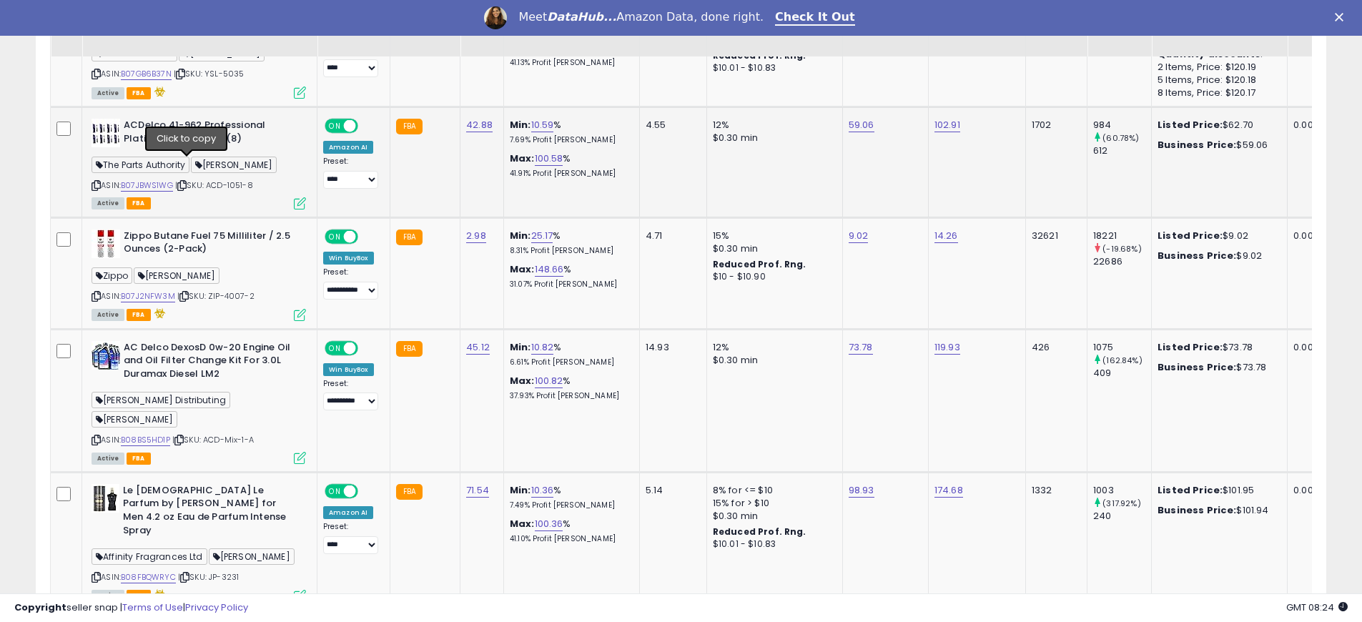
click at [187, 182] on icon at bounding box center [181, 186] width 9 height 8
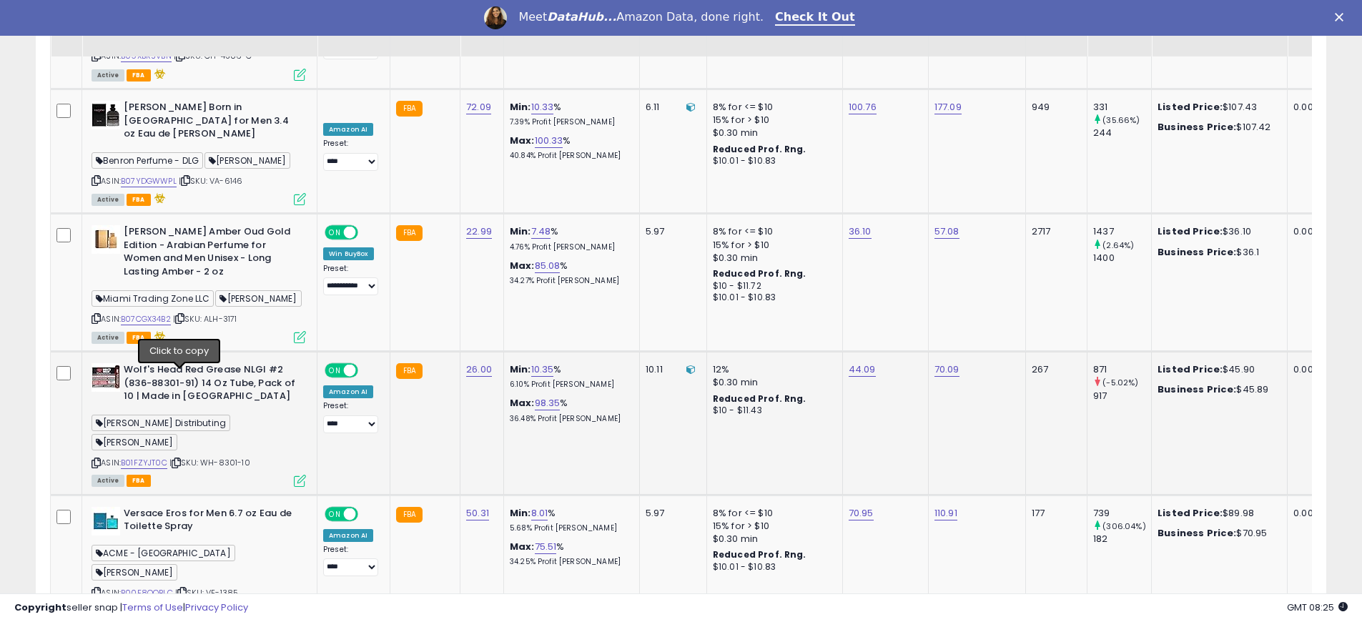
click at [180, 459] on icon at bounding box center [176, 463] width 9 height 8
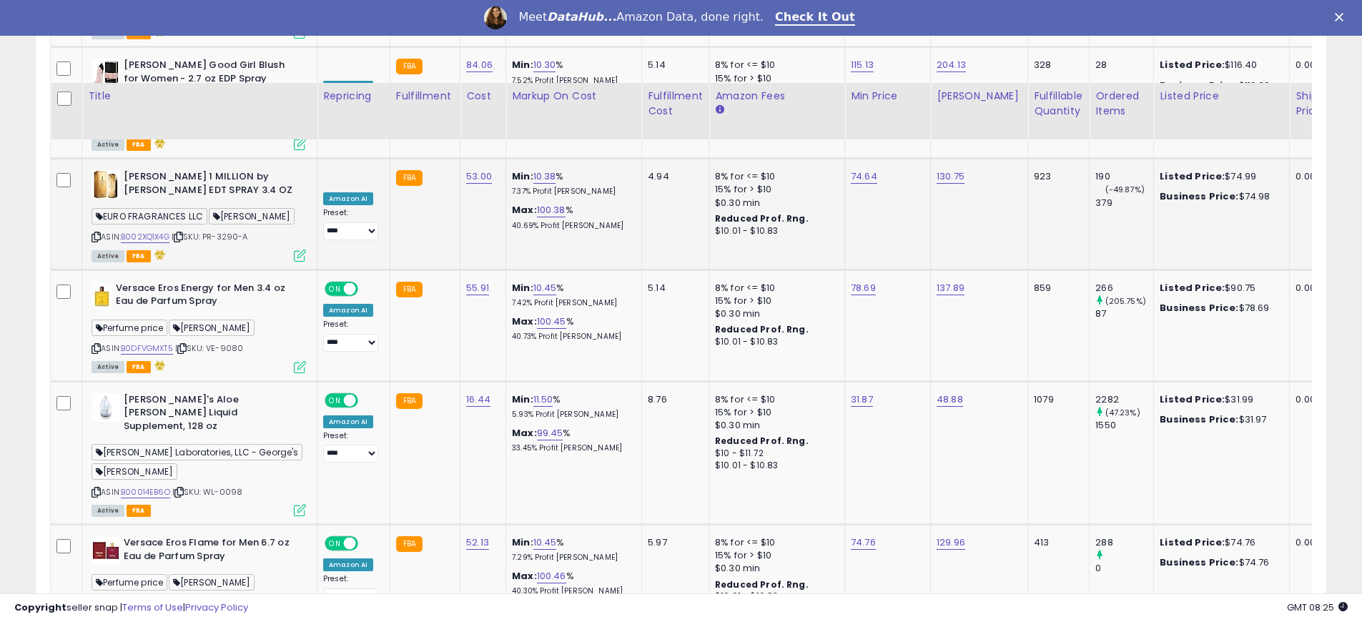
scroll to position [2171, 0]
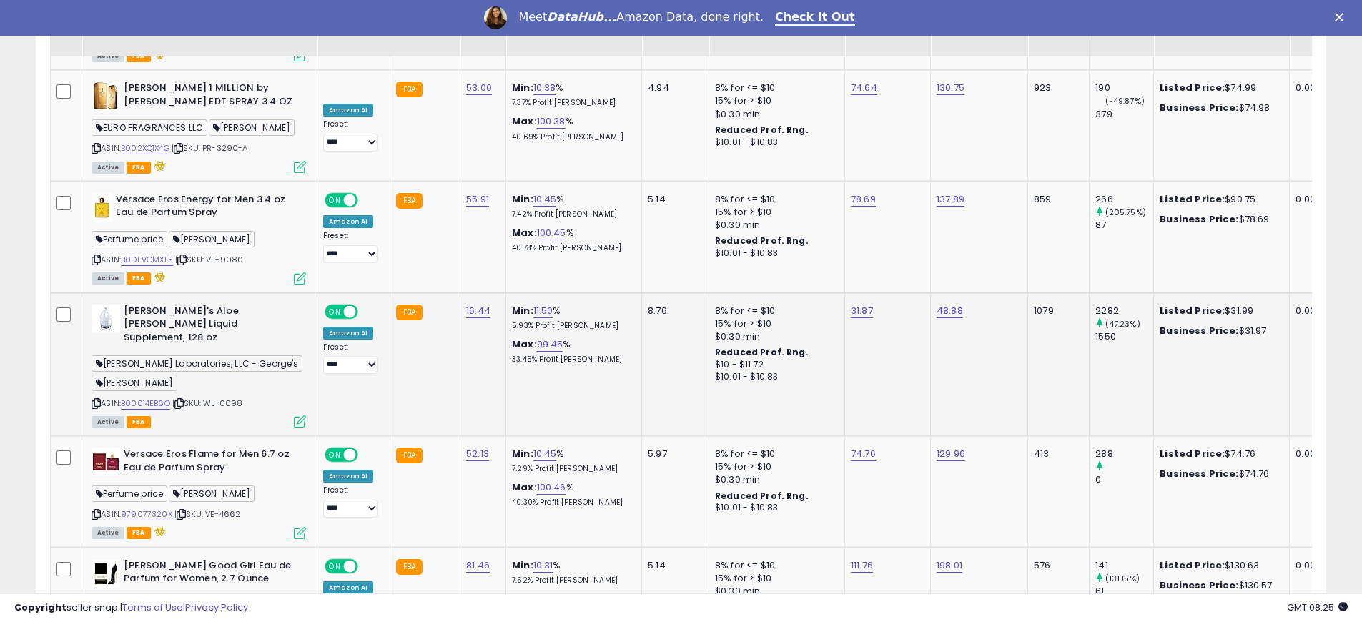
click at [184, 400] on icon at bounding box center [179, 404] width 9 height 8
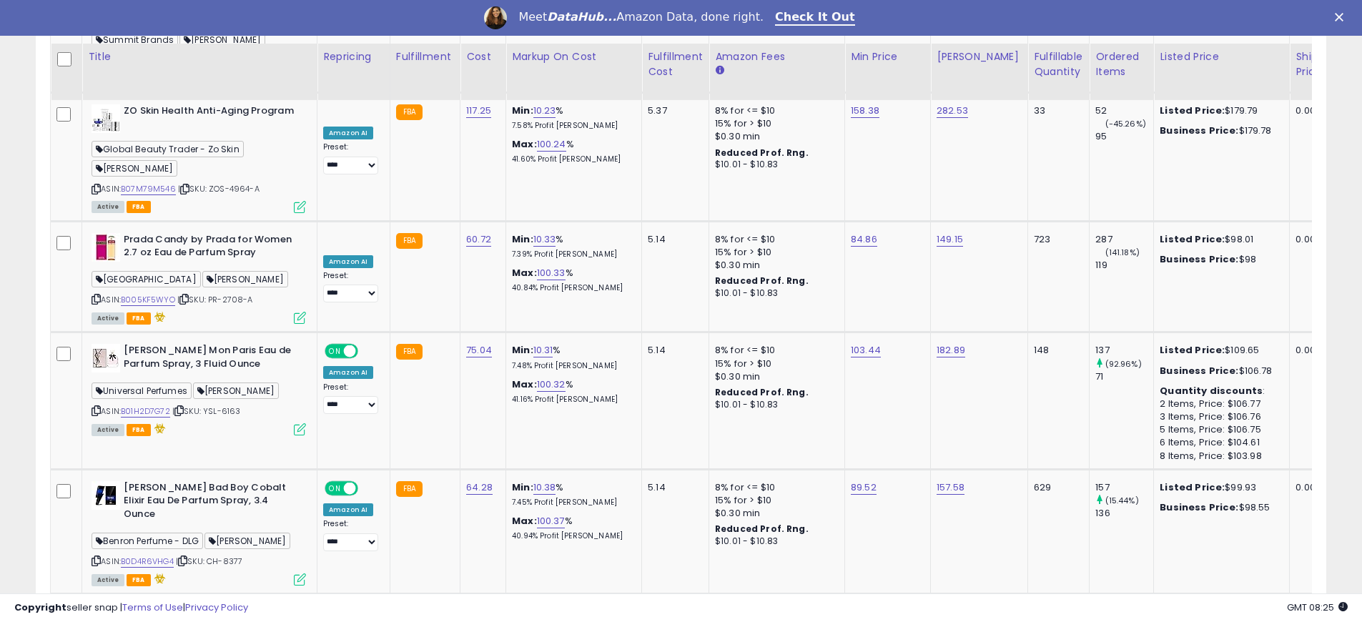
scroll to position [3480, 0]
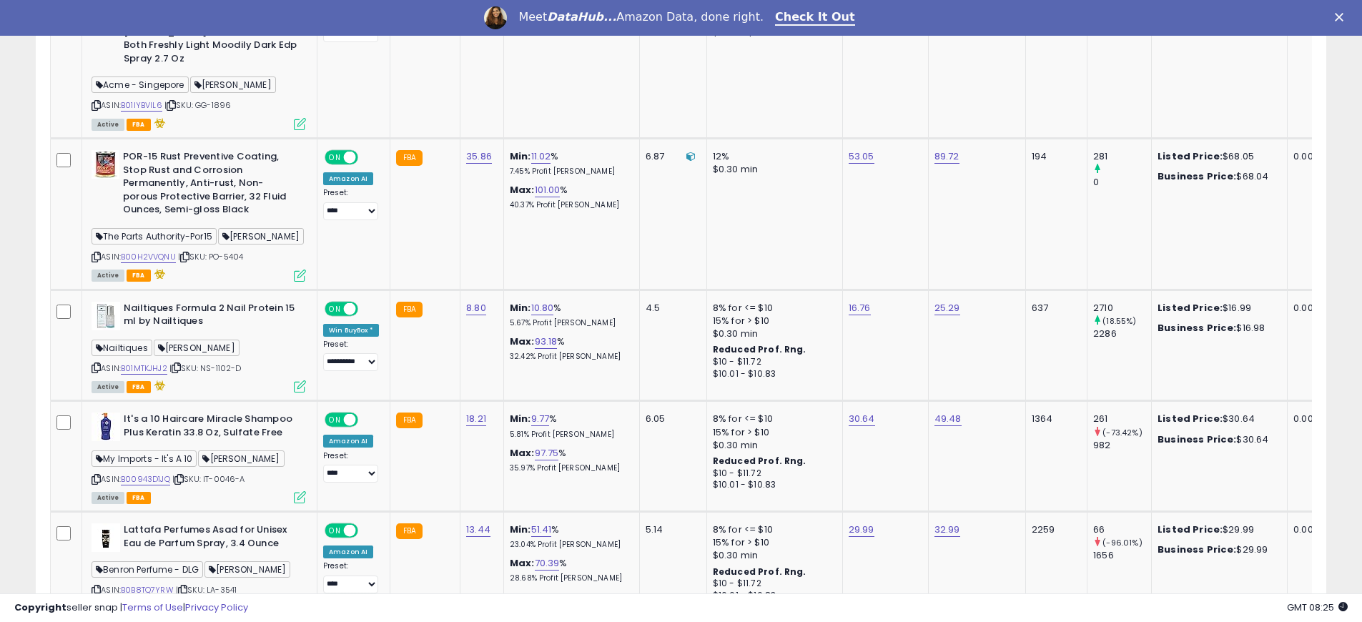
scroll to position [2295, 0]
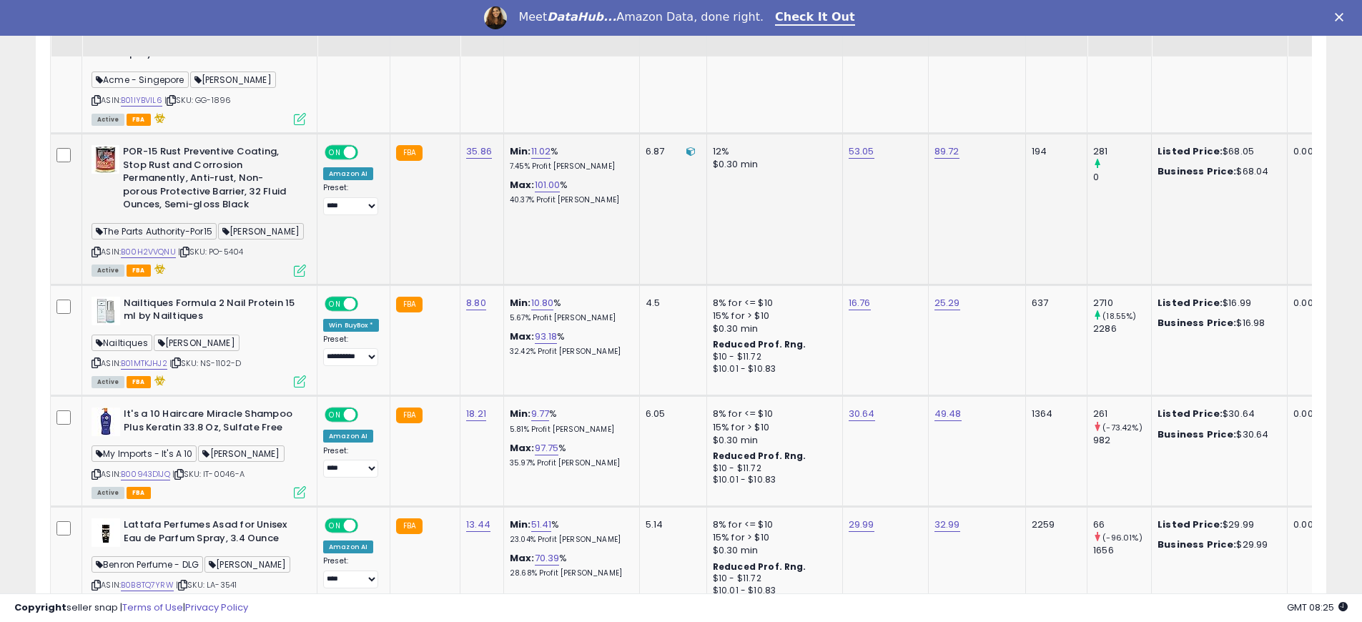
click at [190, 248] on icon at bounding box center [184, 252] width 9 height 8
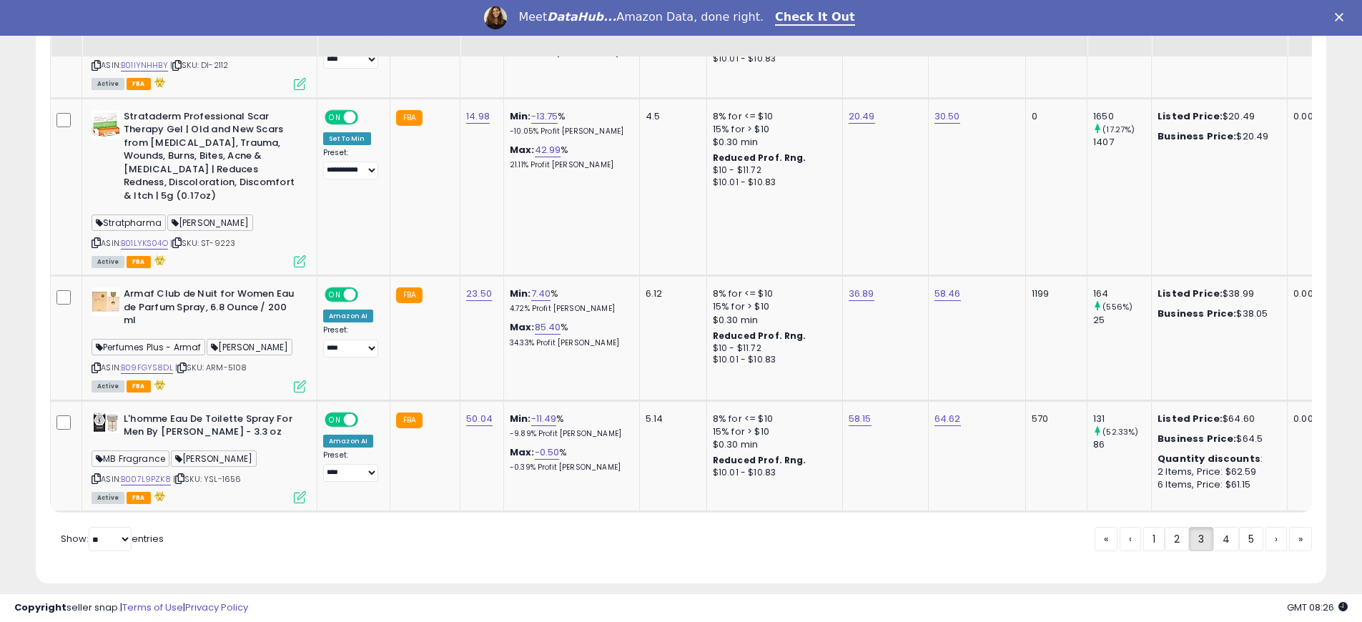
scroll to position [3512, 0]
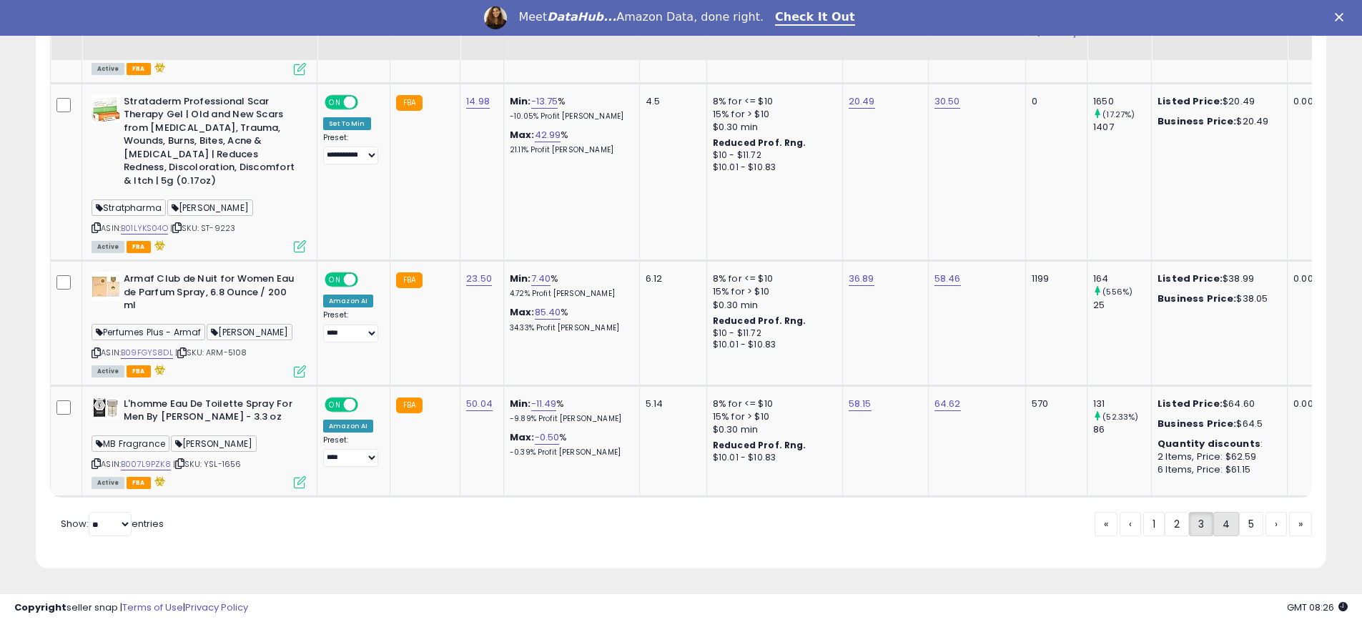
click at [1219, 523] on link "4" at bounding box center [1227, 524] width 26 height 24
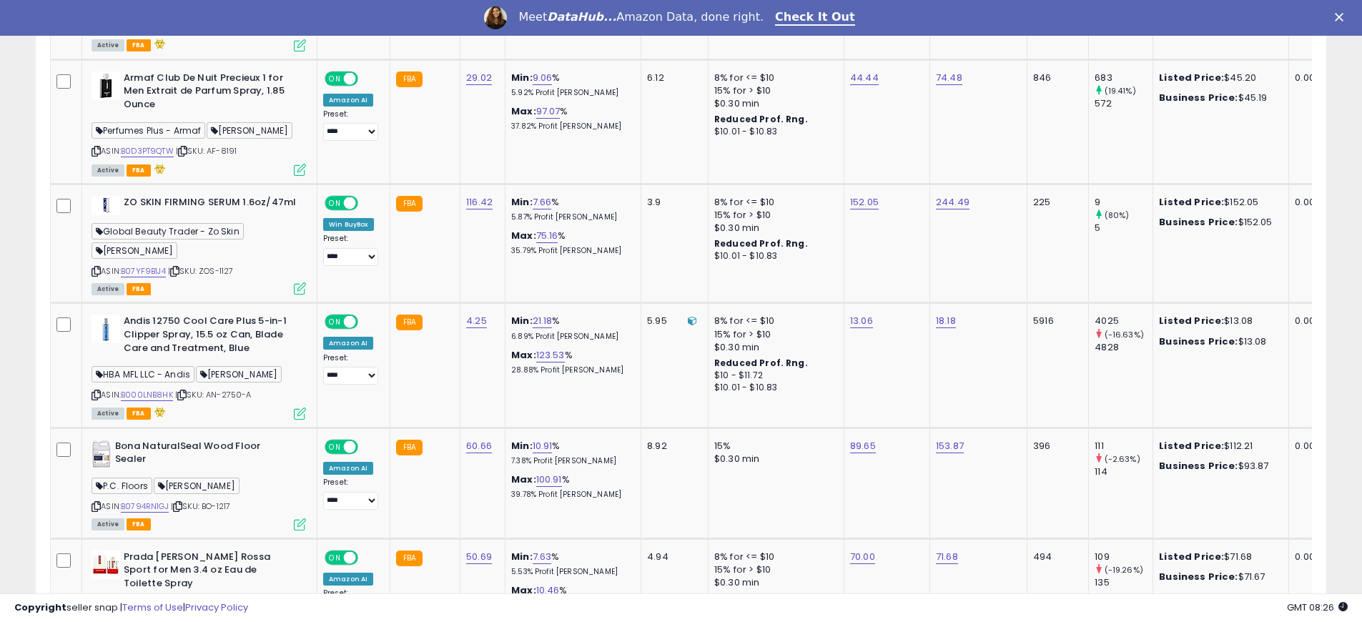
scroll to position [3486, 0]
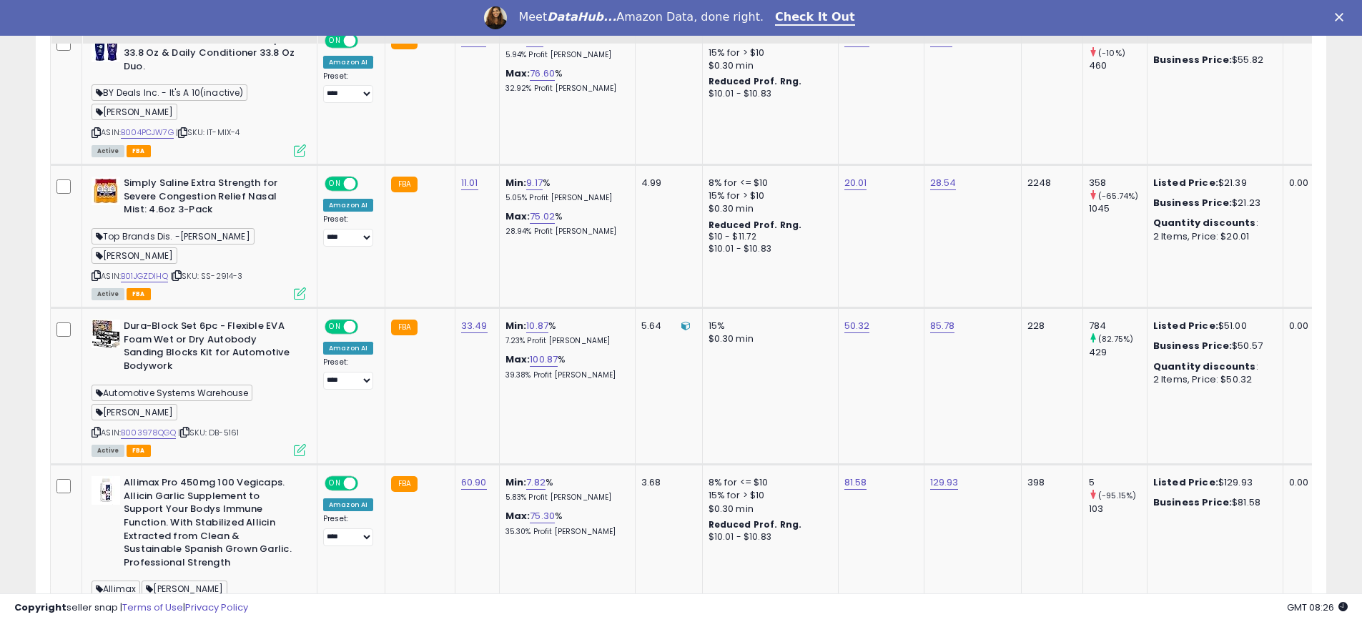
scroll to position [1490, 0]
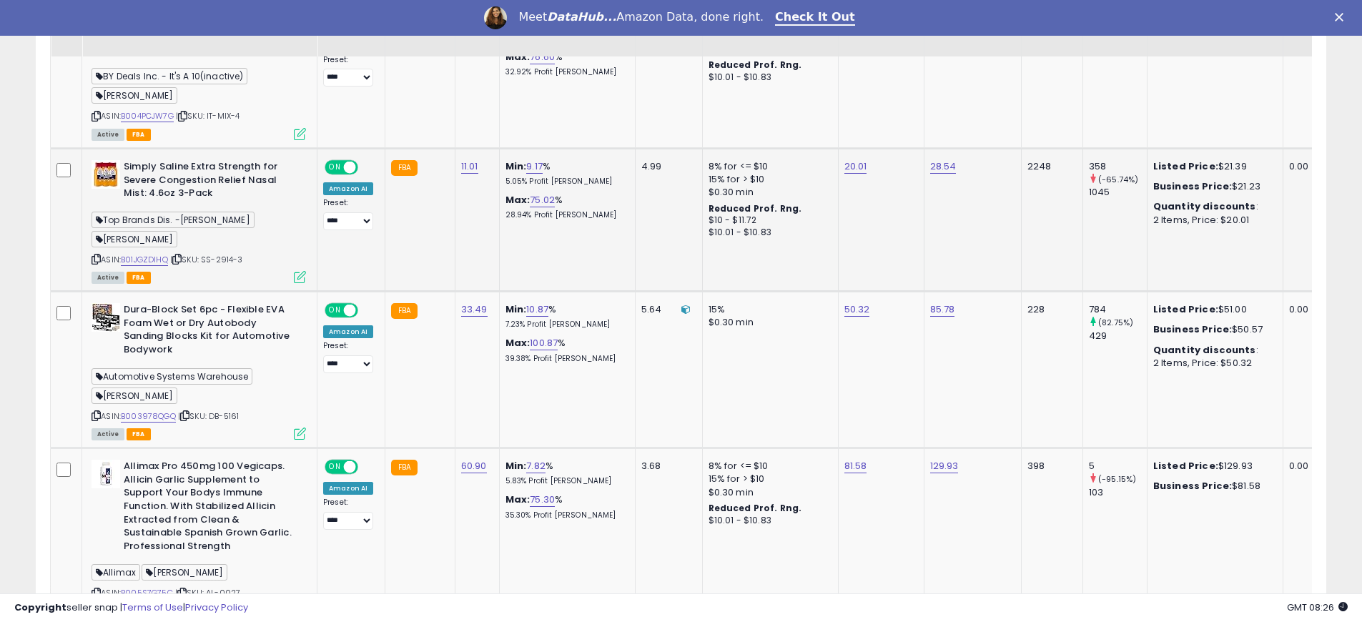
click at [180, 263] on icon at bounding box center [176, 259] width 9 height 8
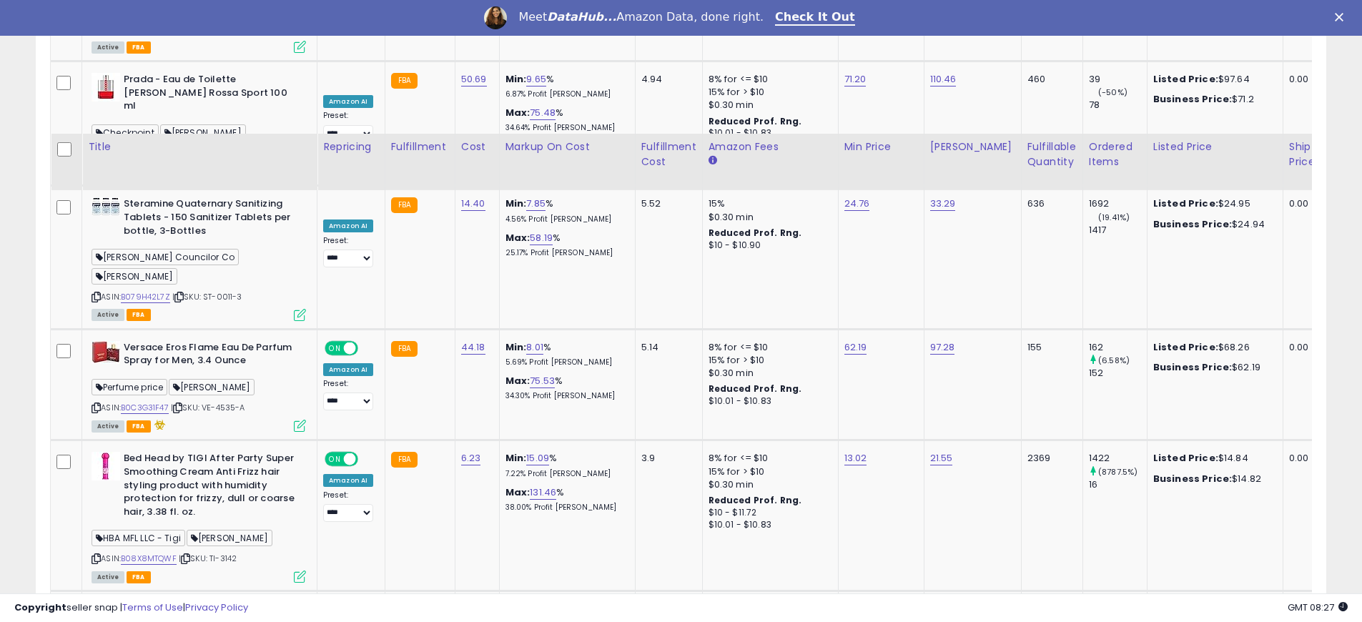
scroll to position [3696, 0]
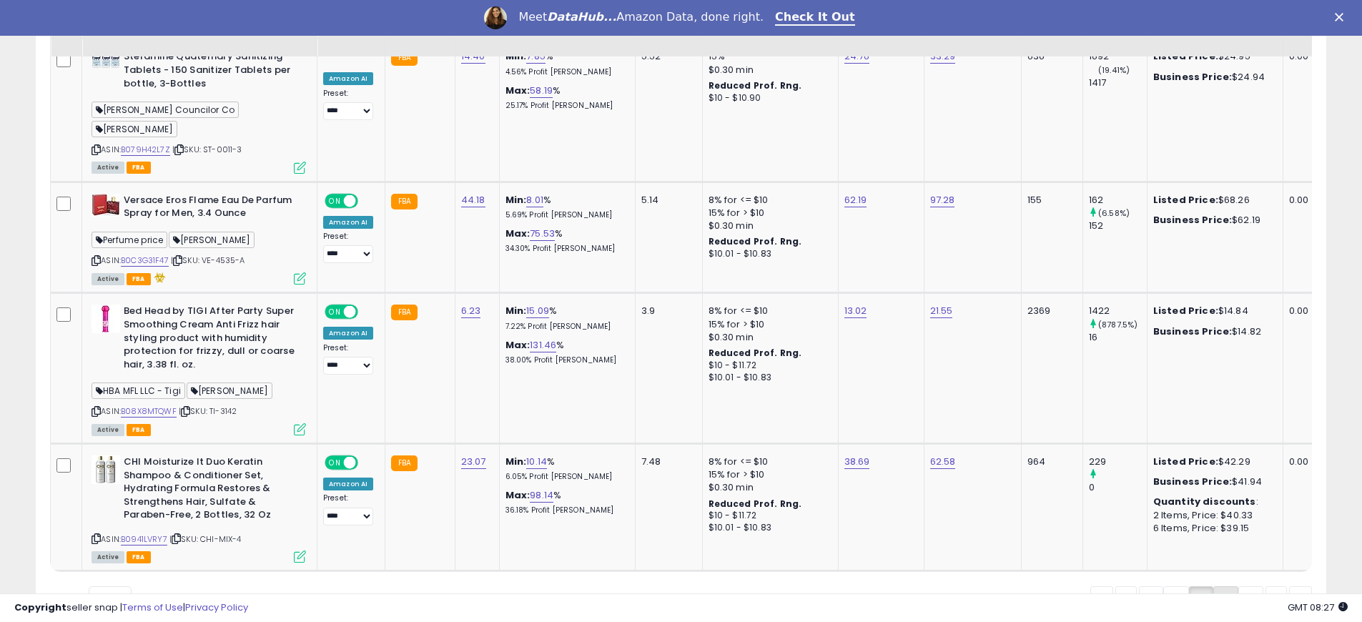
click at [1222, 586] on link "6" at bounding box center [1226, 598] width 25 height 24
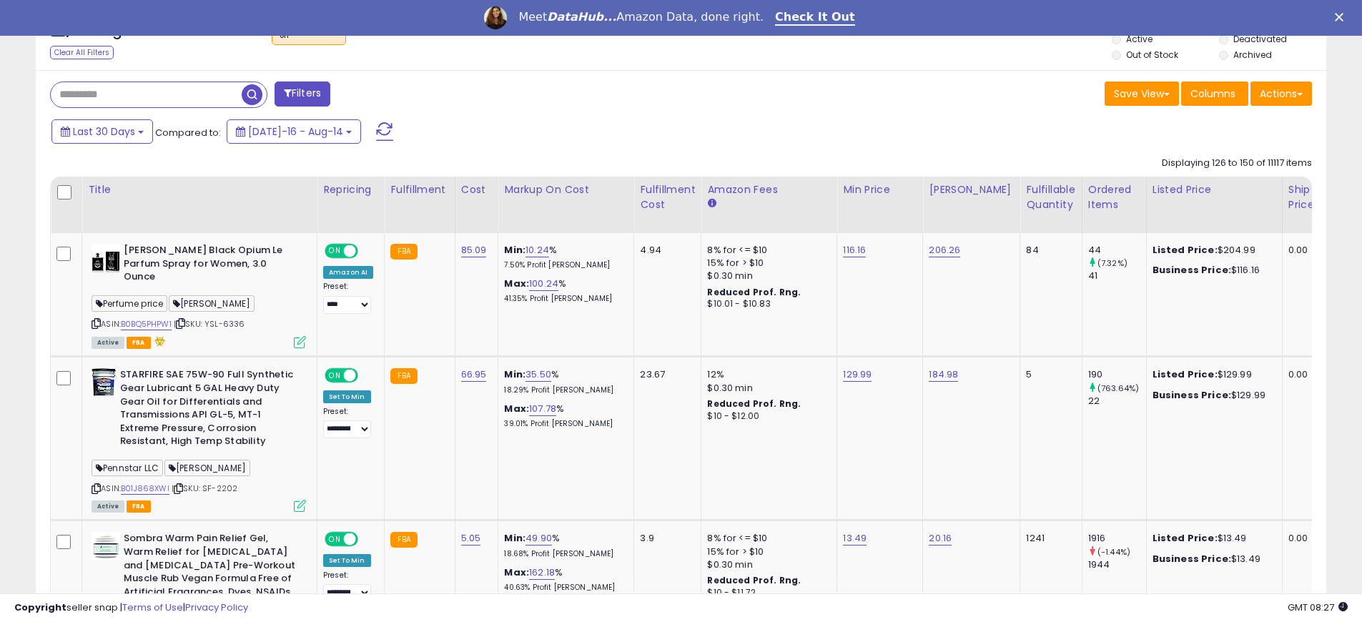
scroll to position [674, 0]
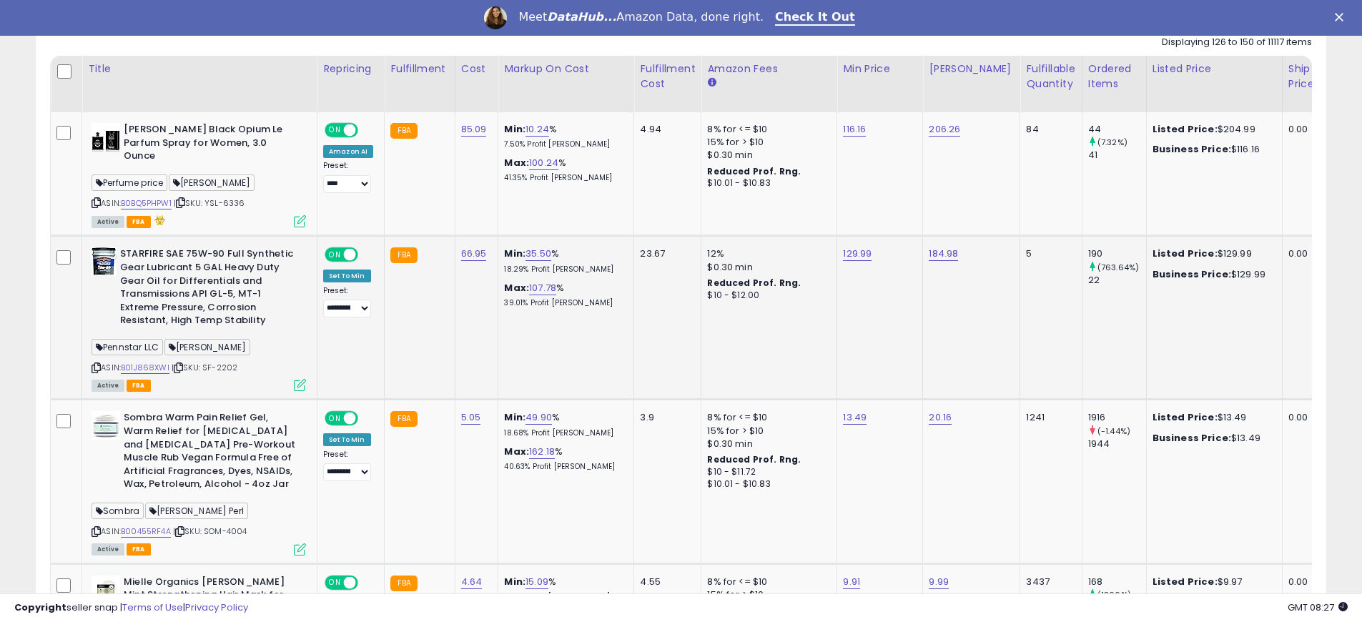
click at [182, 366] on icon at bounding box center [178, 368] width 9 height 8
click at [361, 308] on select "**********" at bounding box center [347, 309] width 48 height 18
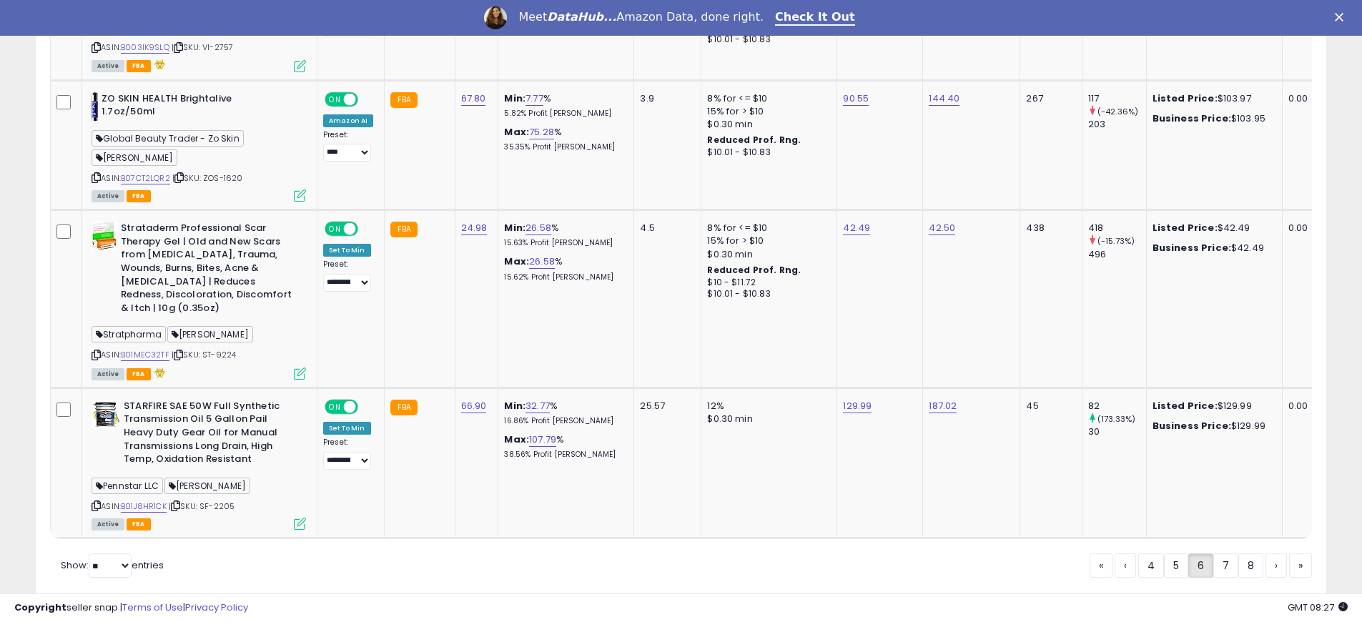
scroll to position [3732, 0]
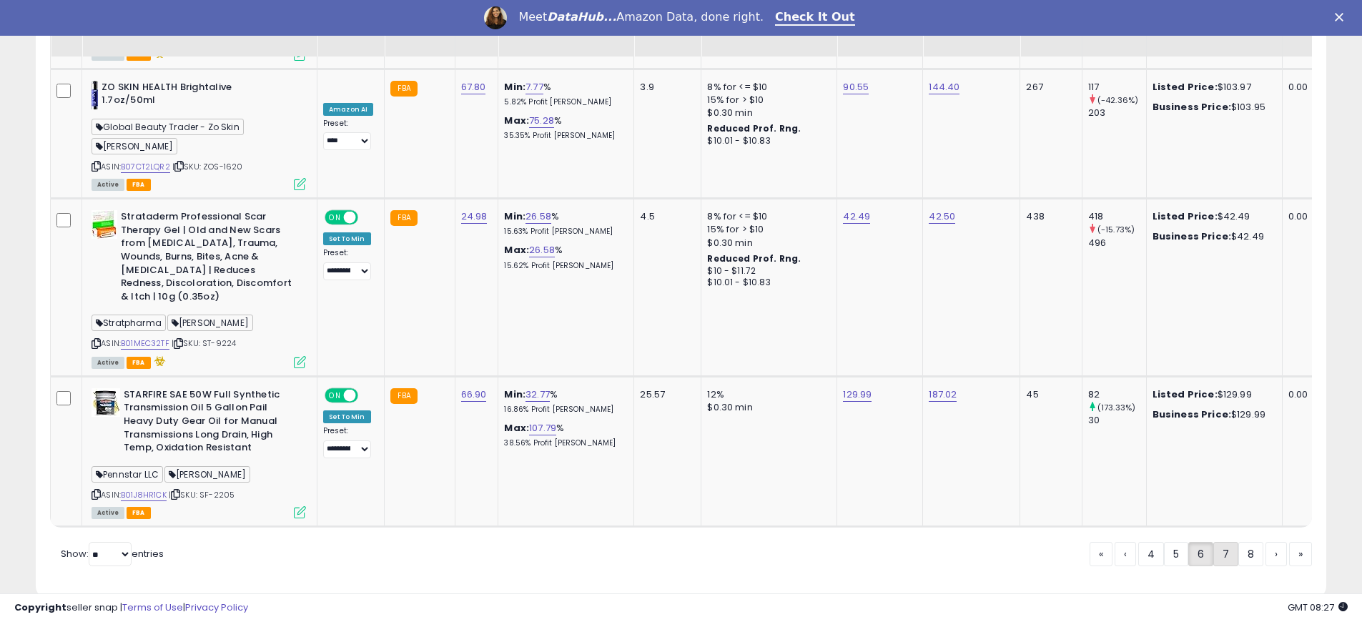
click at [1215, 542] on link "7" at bounding box center [1226, 554] width 25 height 24
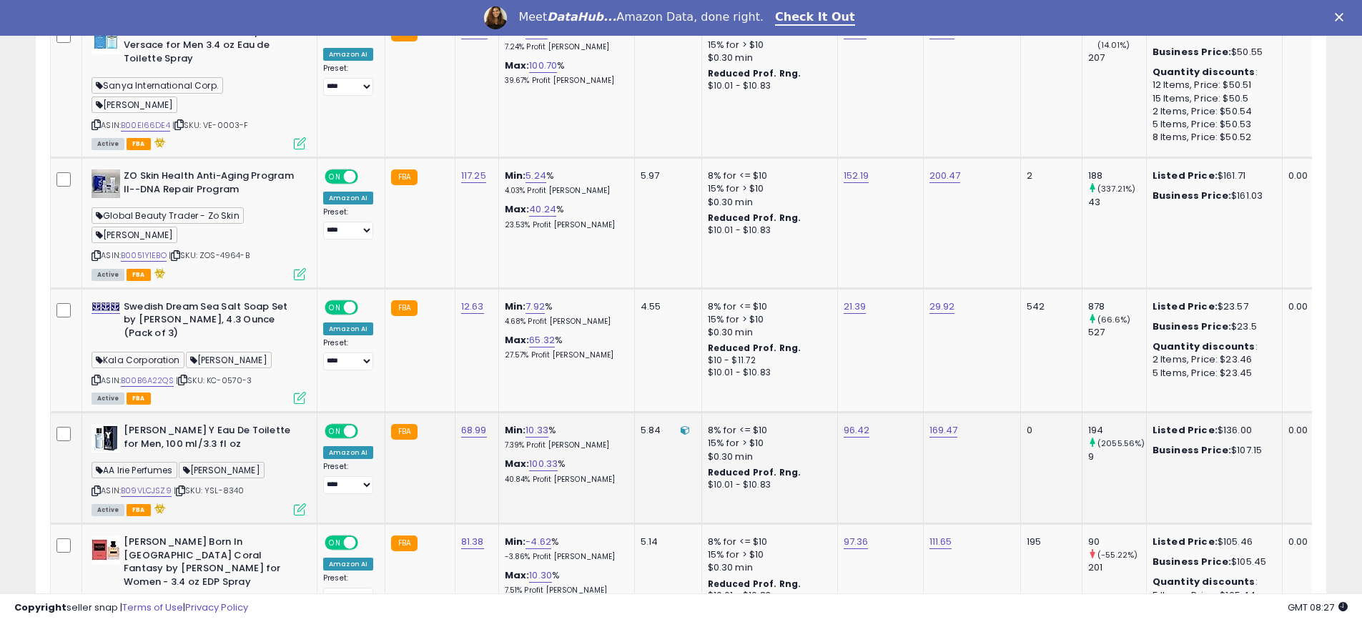
scroll to position [3190, 0]
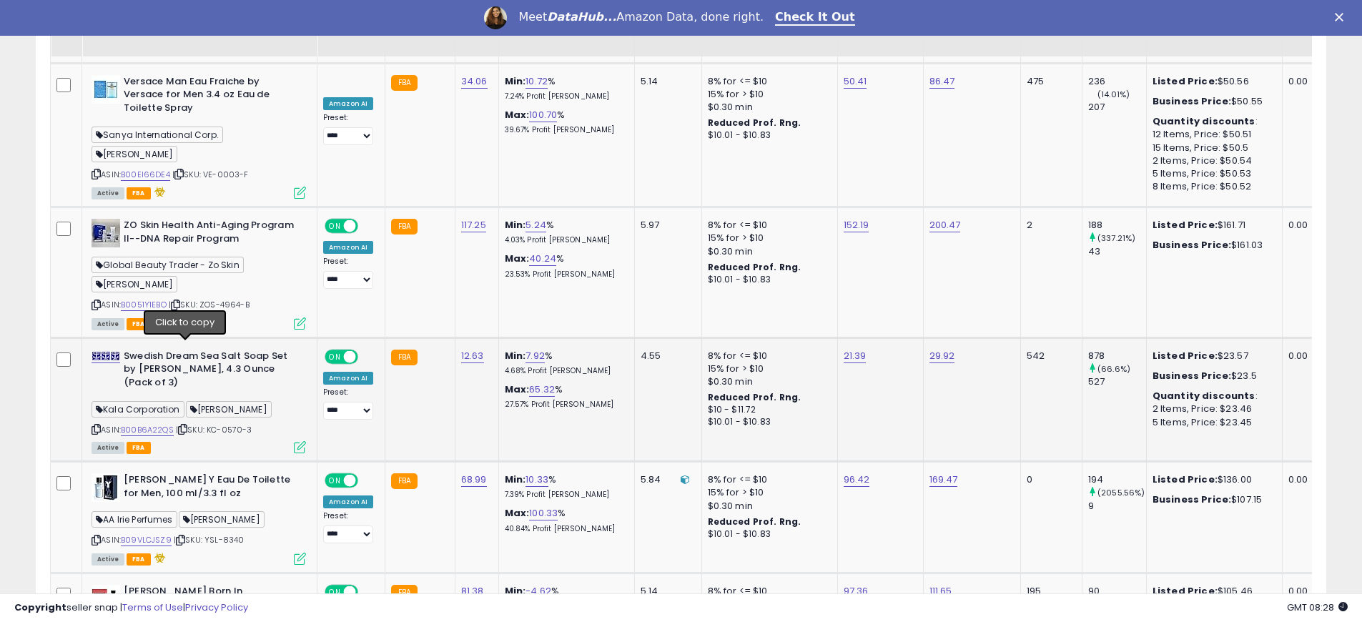
click at [186, 426] on icon at bounding box center [182, 430] width 9 height 8
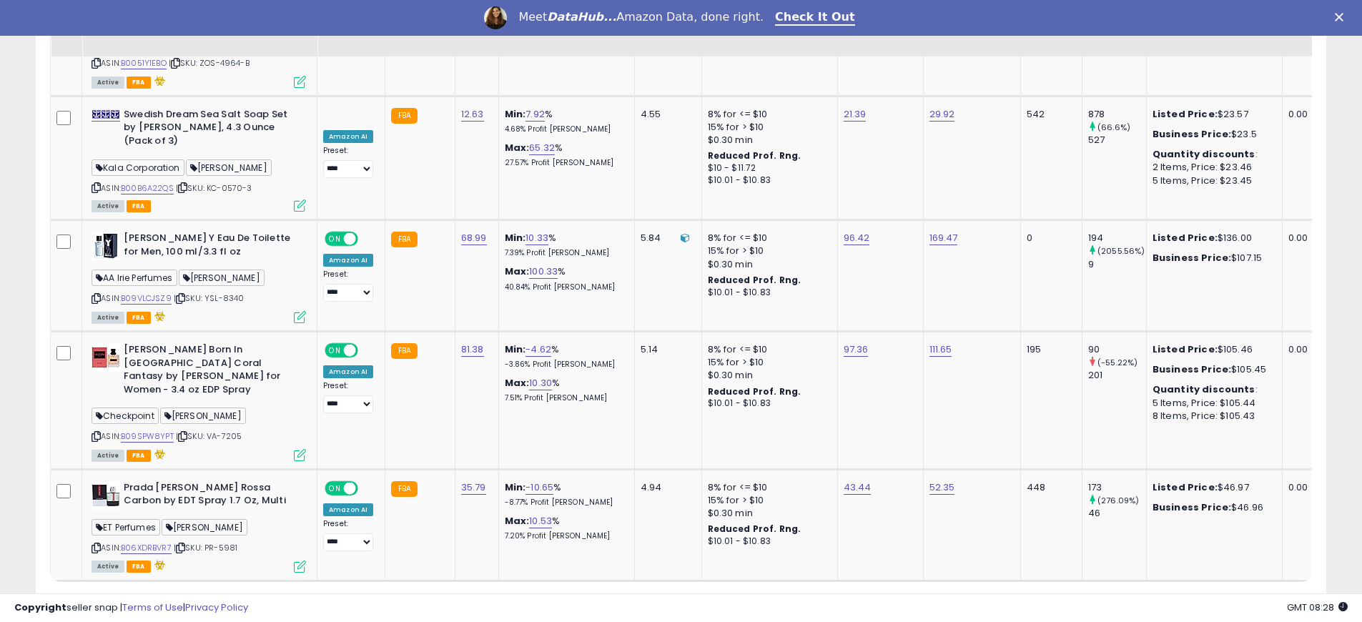
scroll to position [3433, 0]
click at [1222, 596] on link "8" at bounding box center [1226, 608] width 25 height 24
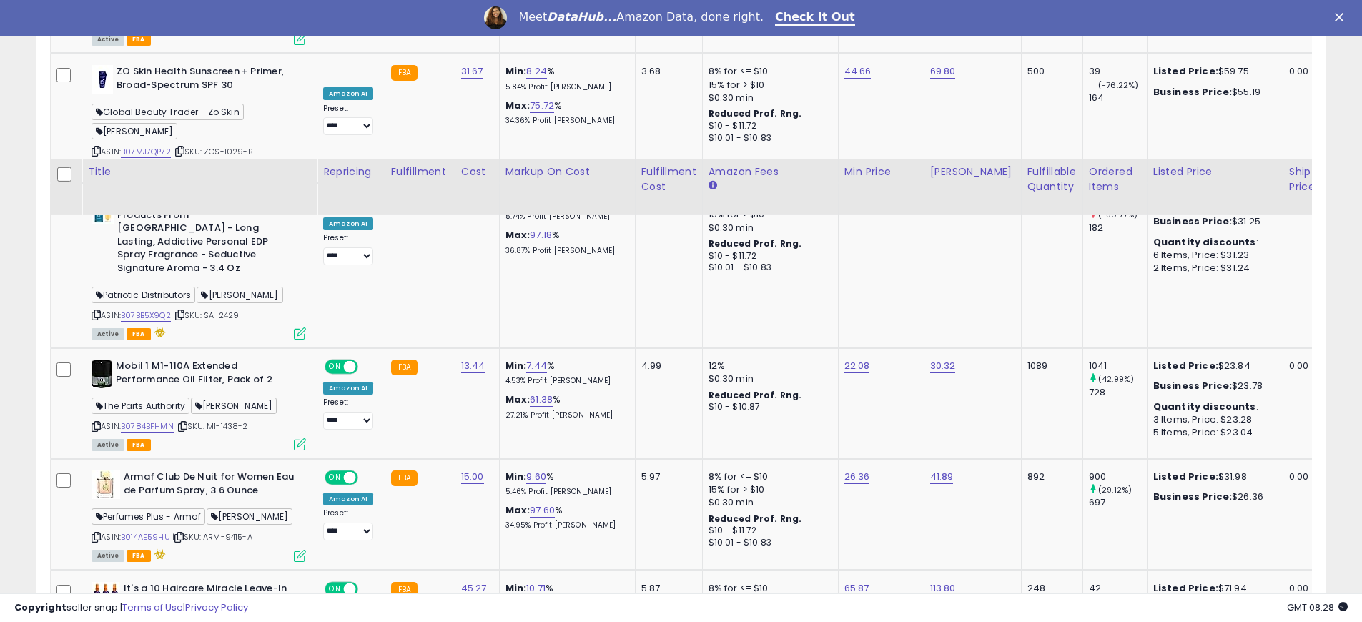
scroll to position [1389, 0]
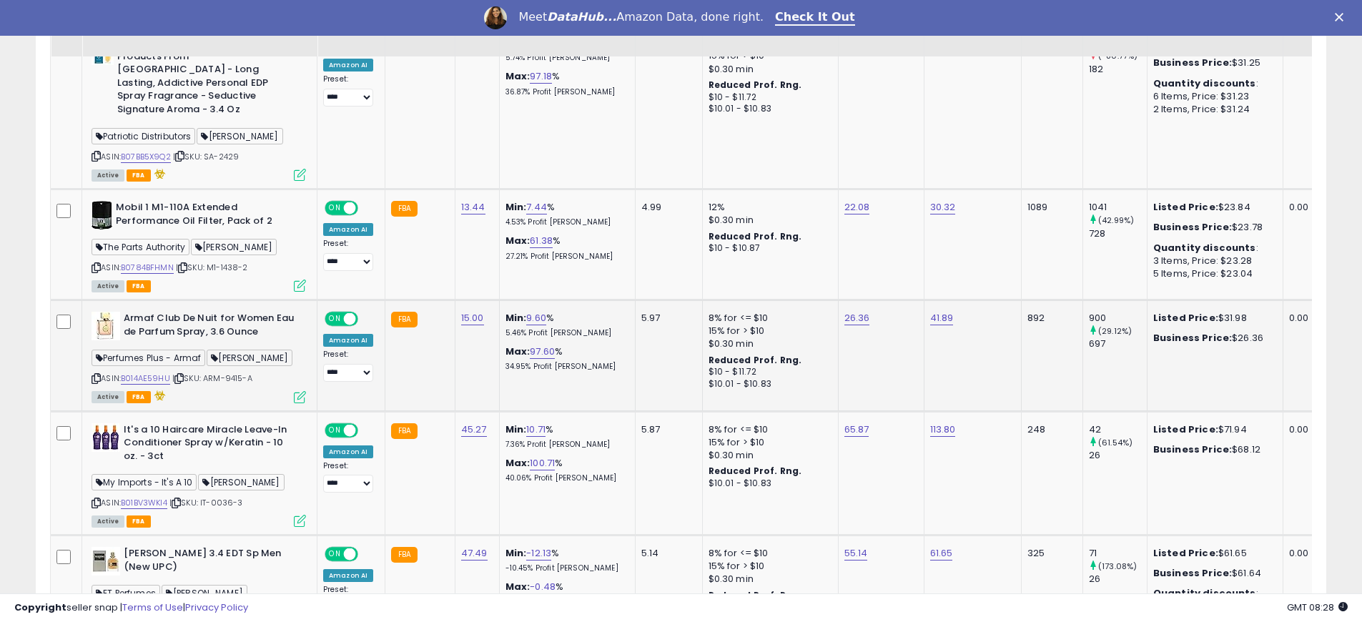
click at [184, 375] on icon at bounding box center [179, 379] width 9 height 8
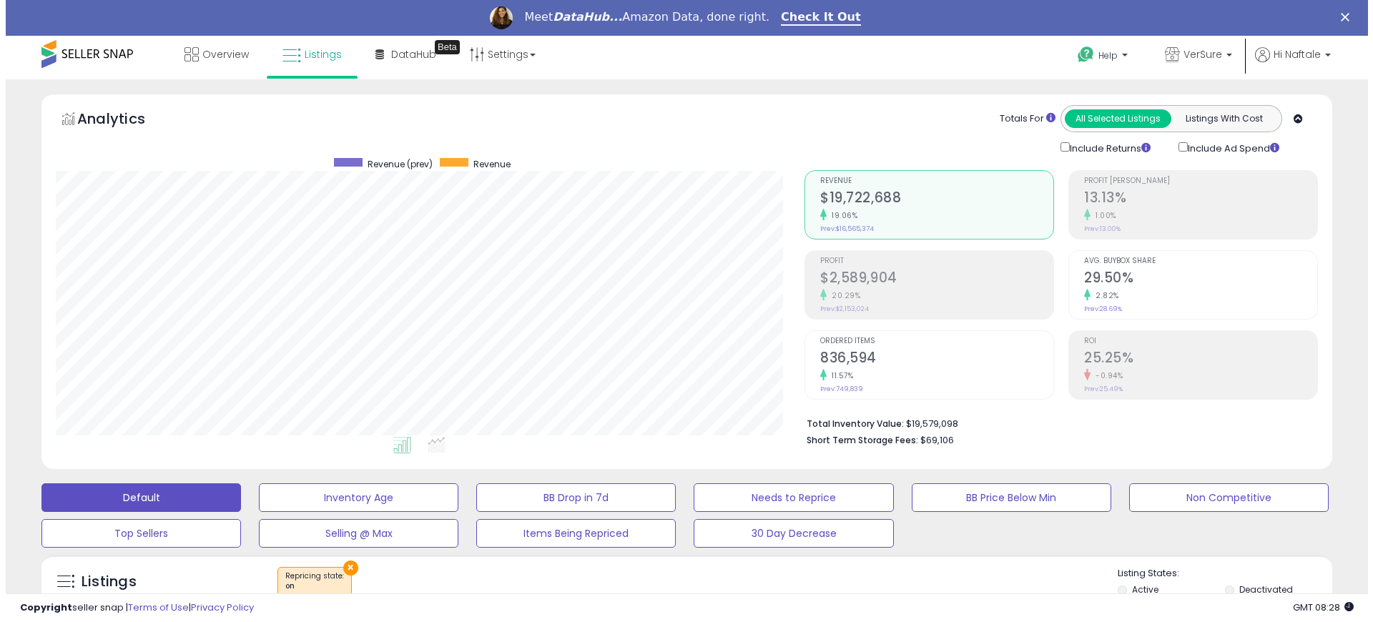
scroll to position [0, 0]
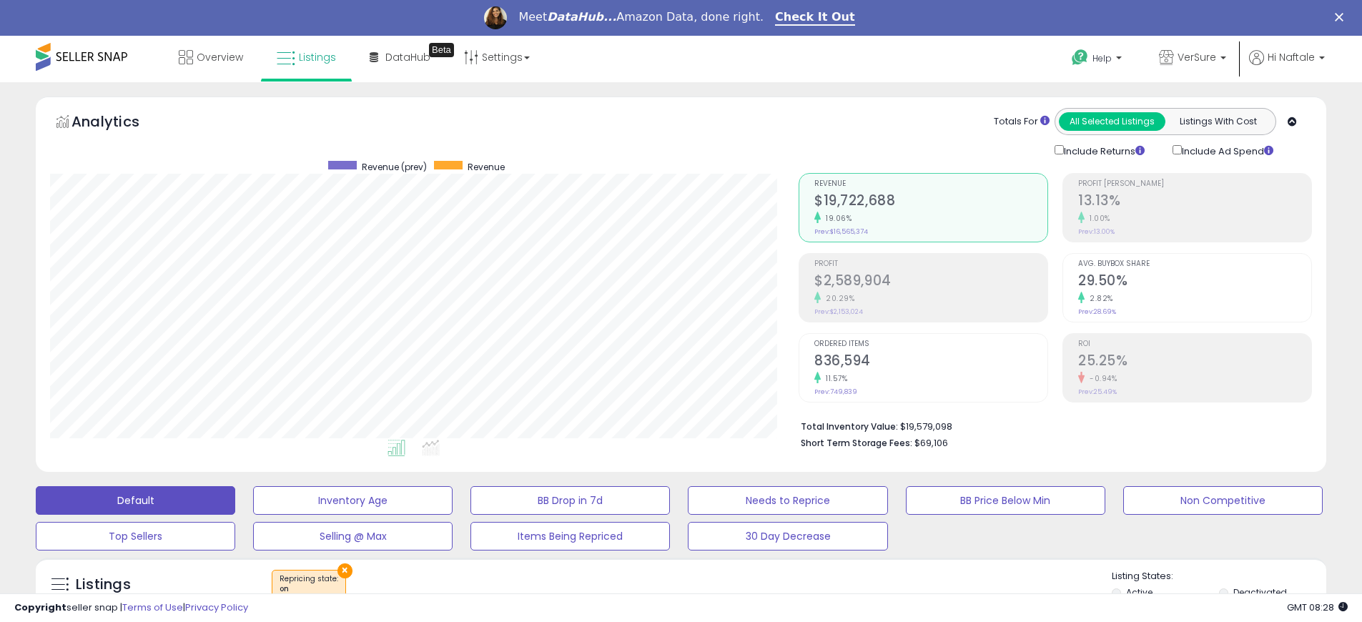
click at [340, 566] on button "×" at bounding box center [345, 571] width 15 height 15
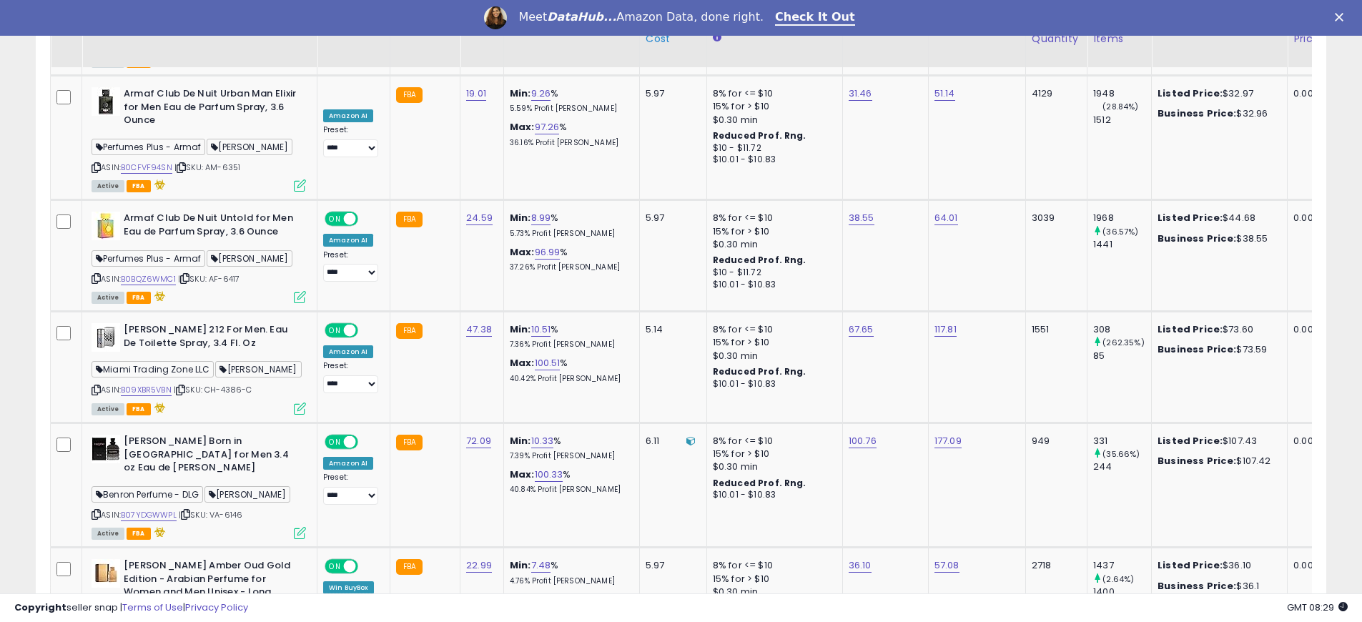
scroll to position [3440, 0]
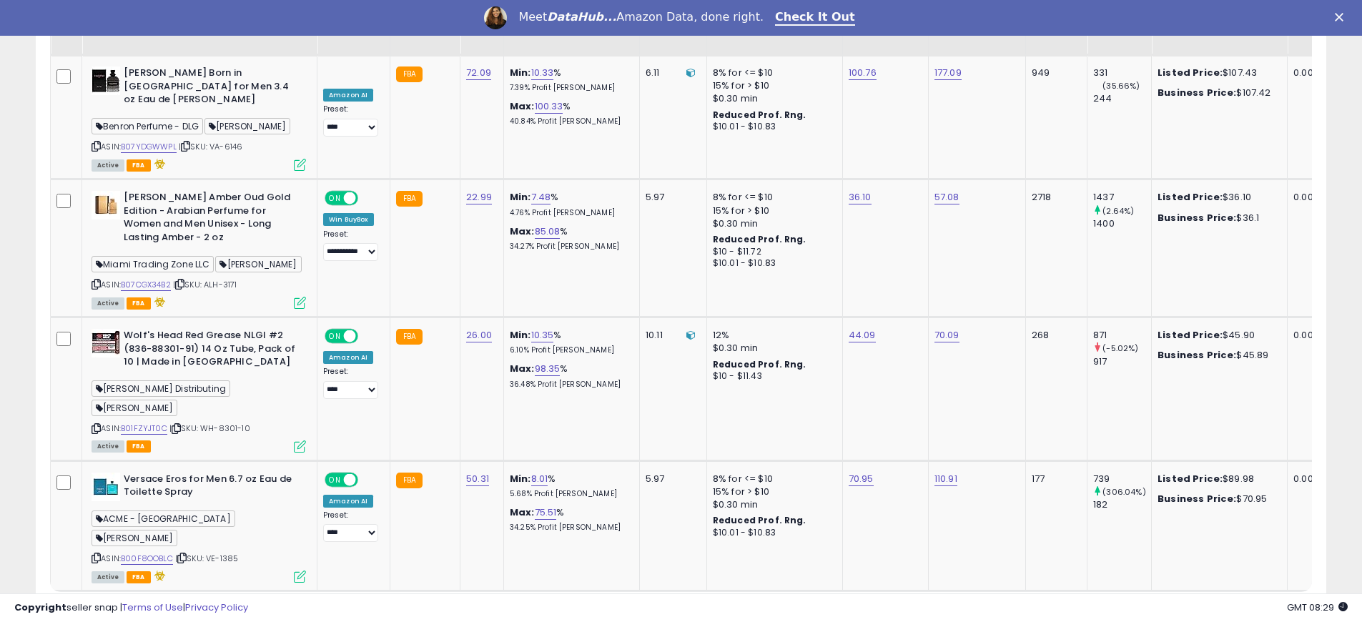
click at [1177, 606] on link "2" at bounding box center [1177, 618] width 24 height 24
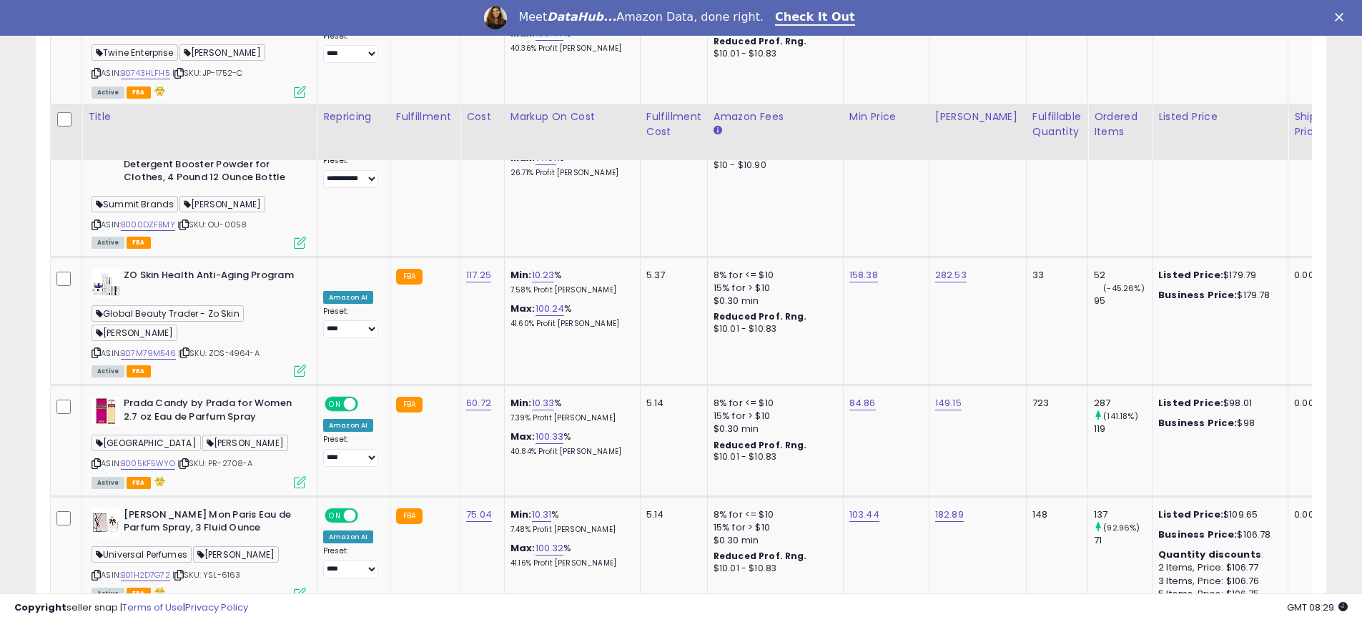
scroll to position [3521, 0]
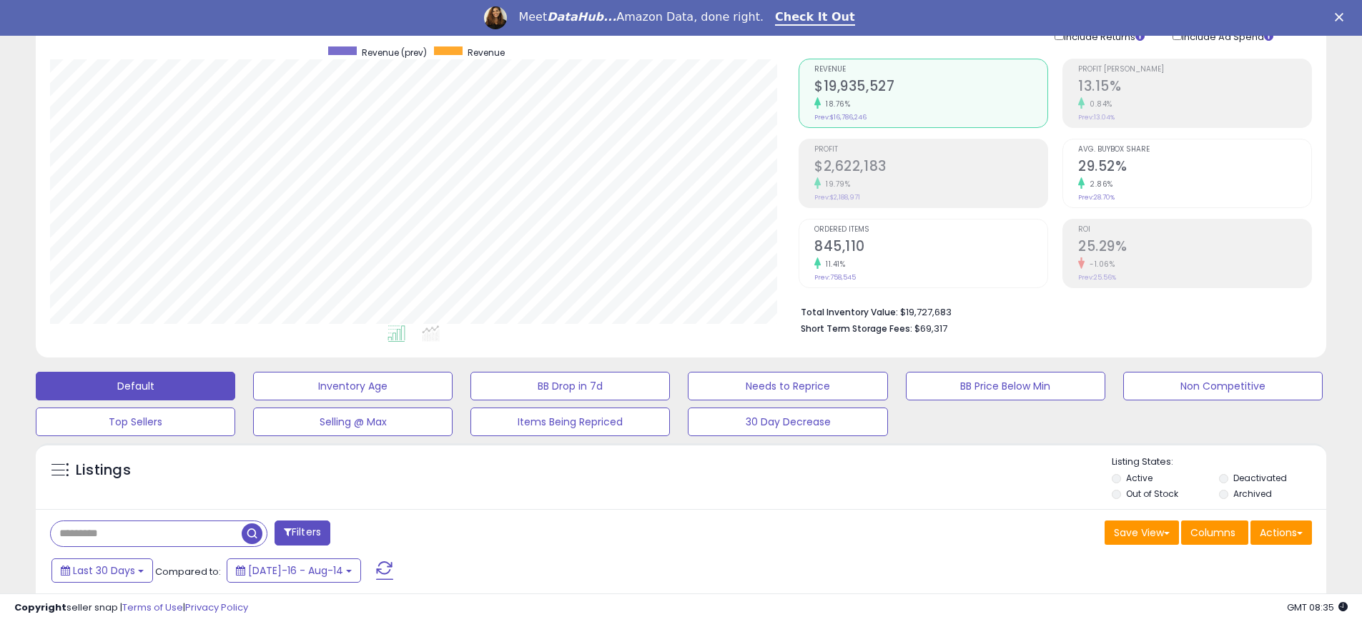
scroll to position [0, 0]
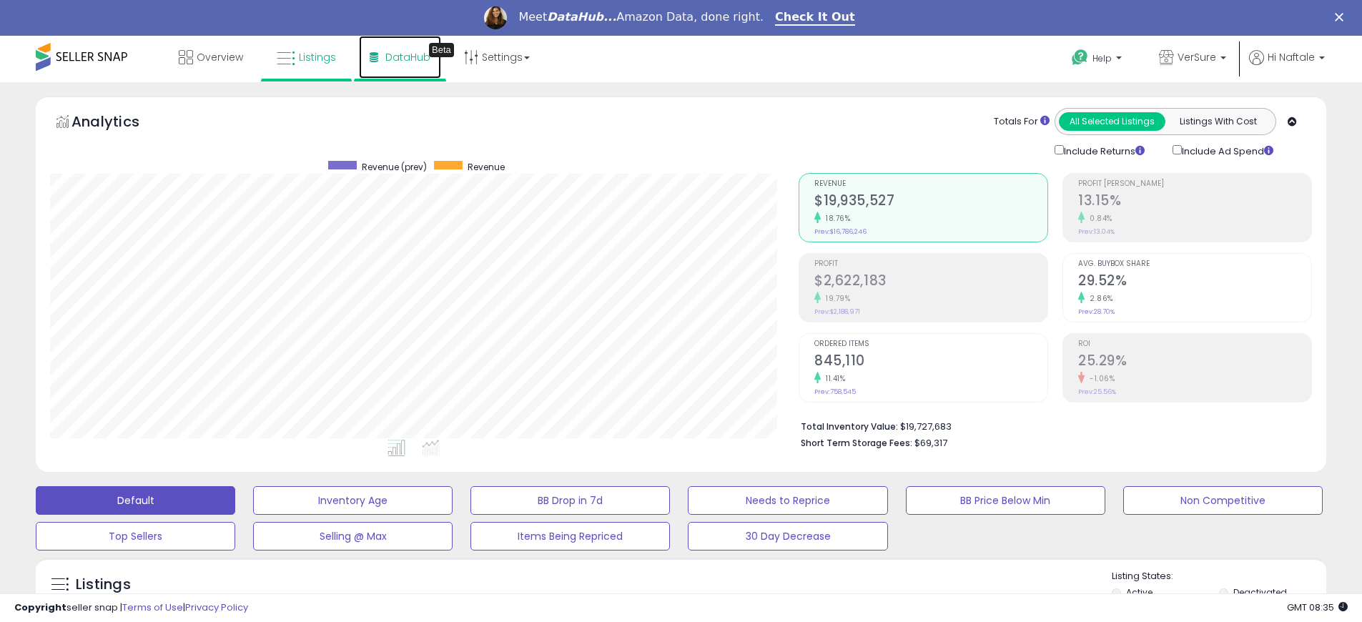
click at [404, 62] on span "DataHub" at bounding box center [407, 57] width 45 height 14
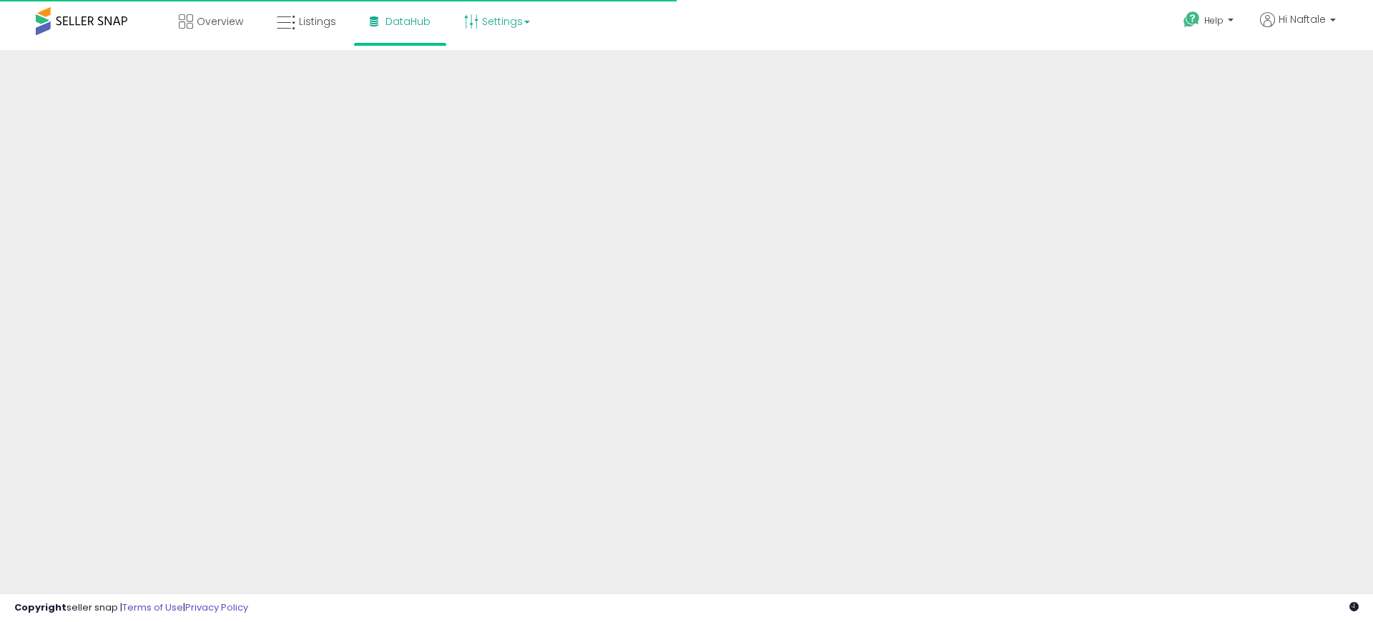
click at [503, 23] on link "Settings" at bounding box center [496, 21] width 87 height 43
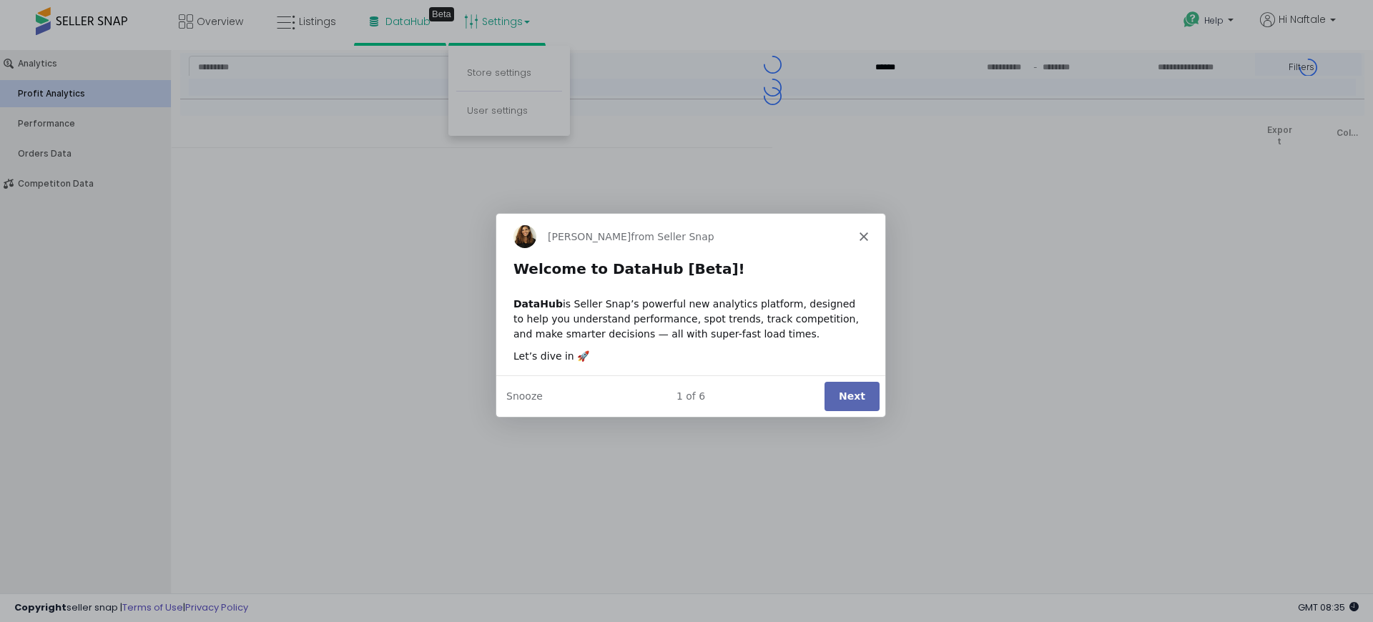
type input "***"
click at [517, 393] on button "Snooze" at bounding box center [524, 395] width 36 height 15
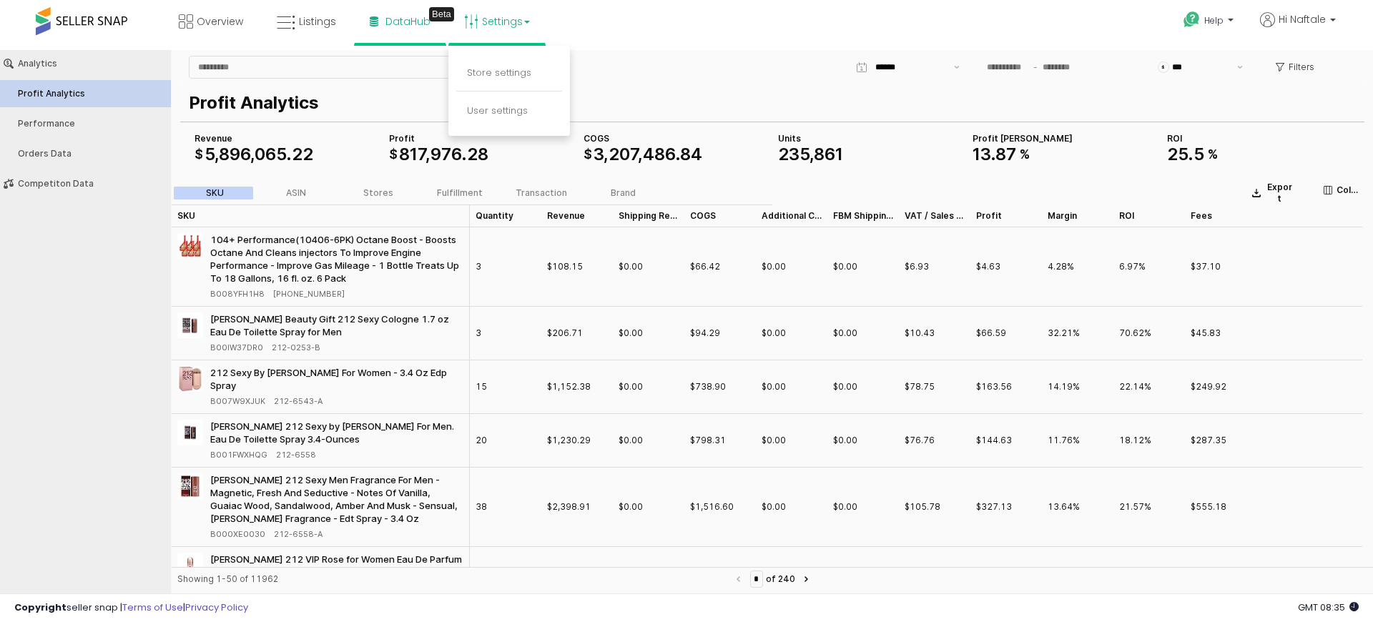
click at [730, 78] on div "$ *** Filters" at bounding box center [969, 67] width 786 height 29
click at [746, 50] on div "$ *** Filters Profit Analytics COGS $ 3 , 207 , 486 . 84 Revenue $ 5 , 896 , 06…" at bounding box center [773, 113] width 1202 height 126
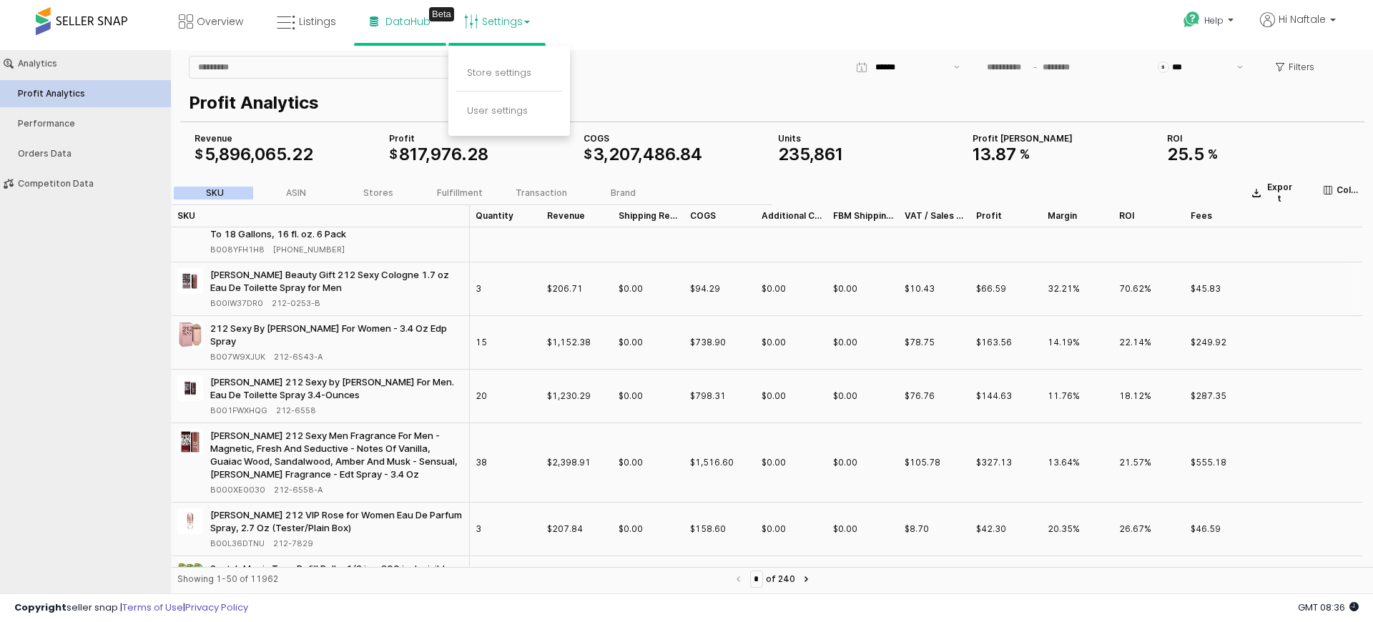
scroll to position [43, 0]
click at [1329, 192] on icon "App Frame" at bounding box center [1328, 190] width 9 height 9
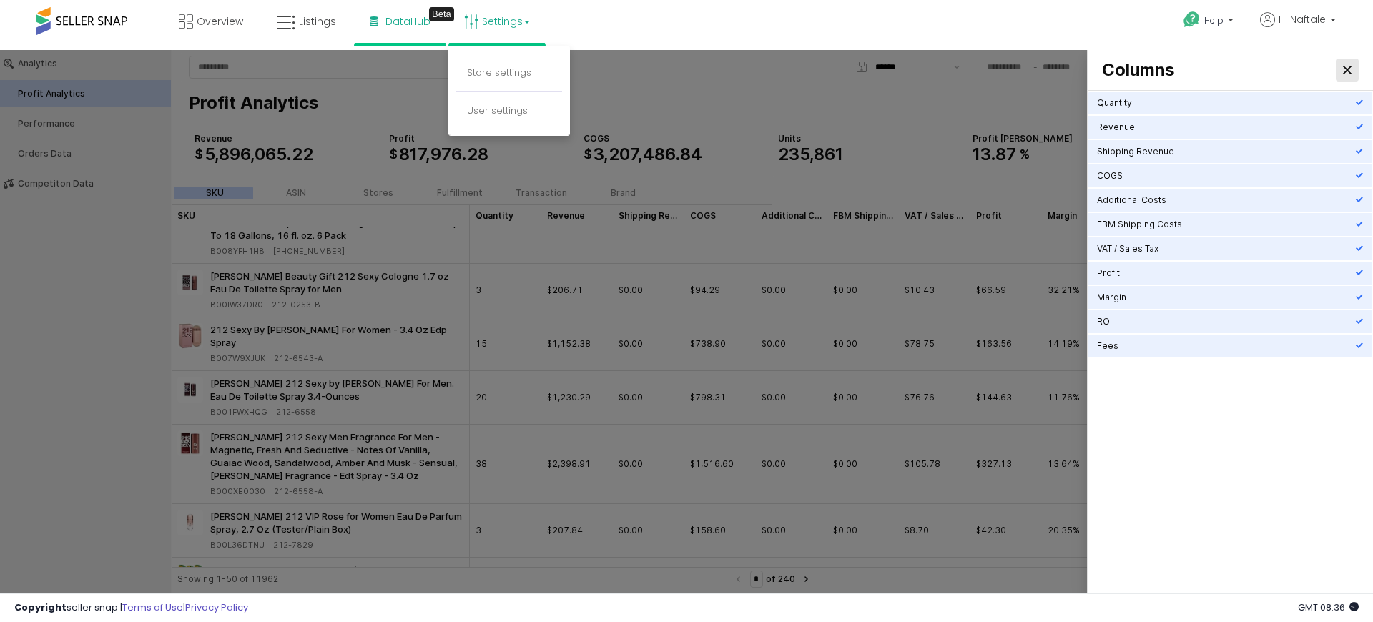
click at [1343, 66] on icon "Close" at bounding box center [1347, 70] width 9 height 9
